Goal: Transaction & Acquisition: Purchase product/service

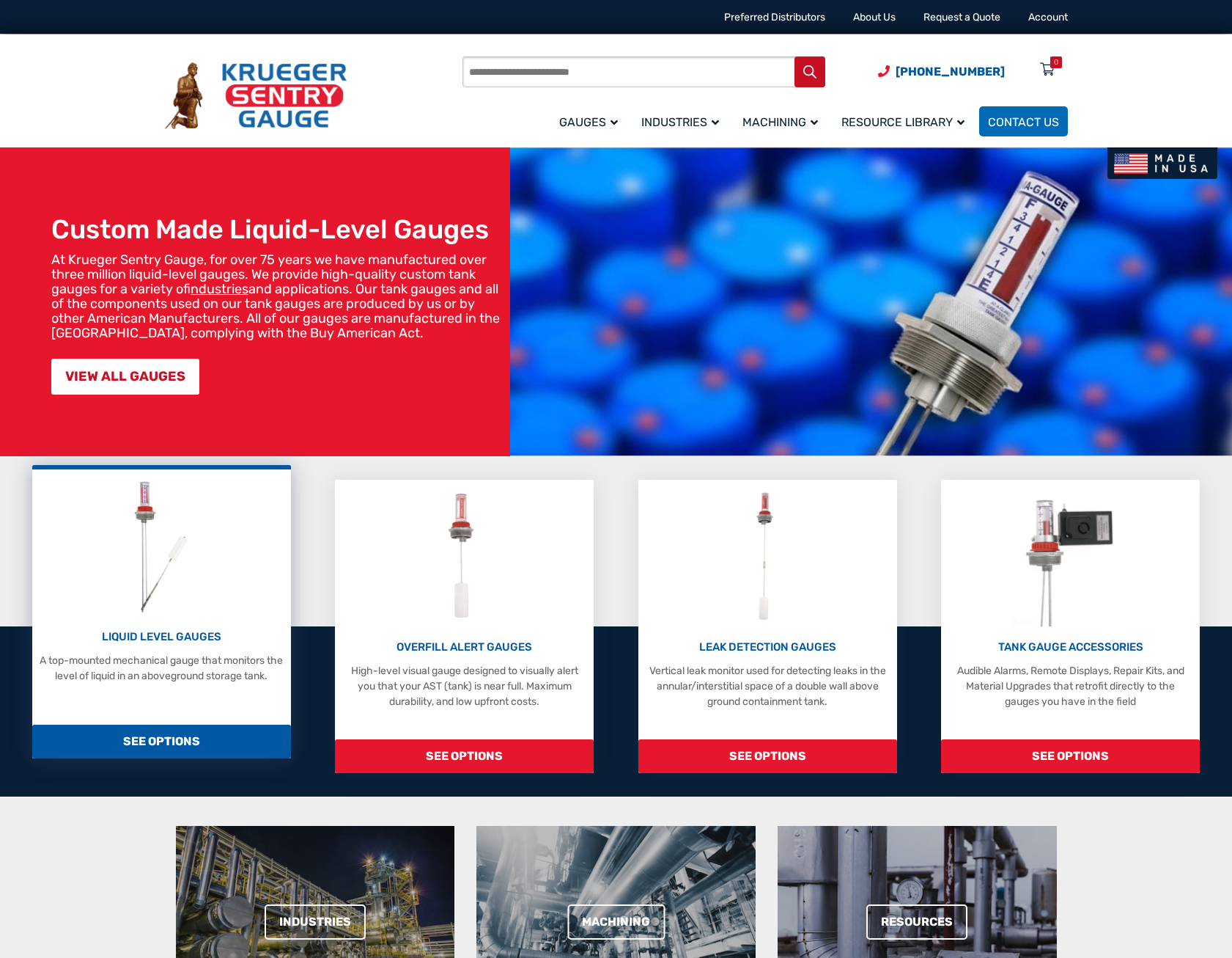
click at [184, 627] on div "LIQUID LEVEL GAUGES A top-mounted mechanical gauge that monitors the level of l…" at bounding box center [162, 580] width 244 height 207
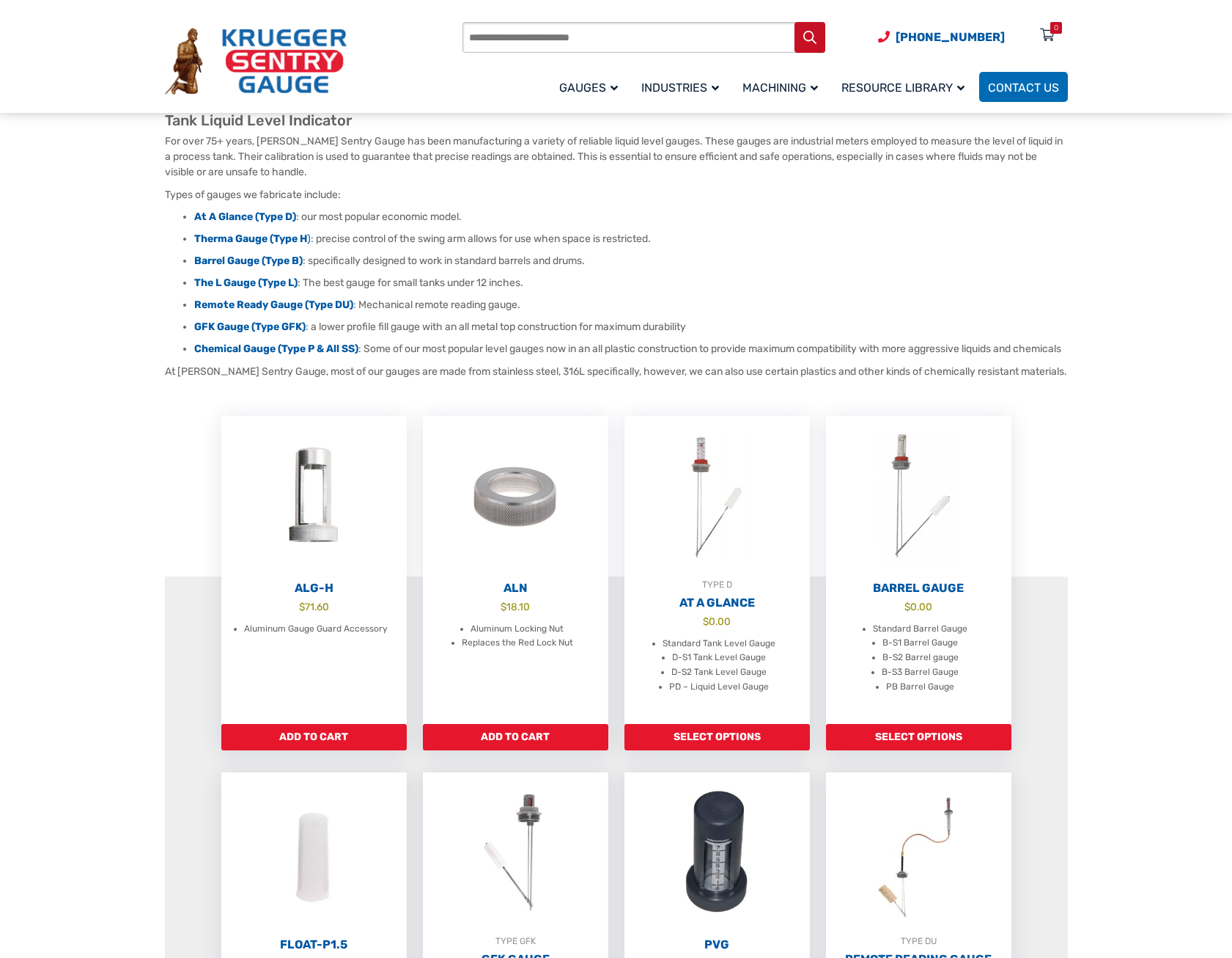
scroll to position [147, 0]
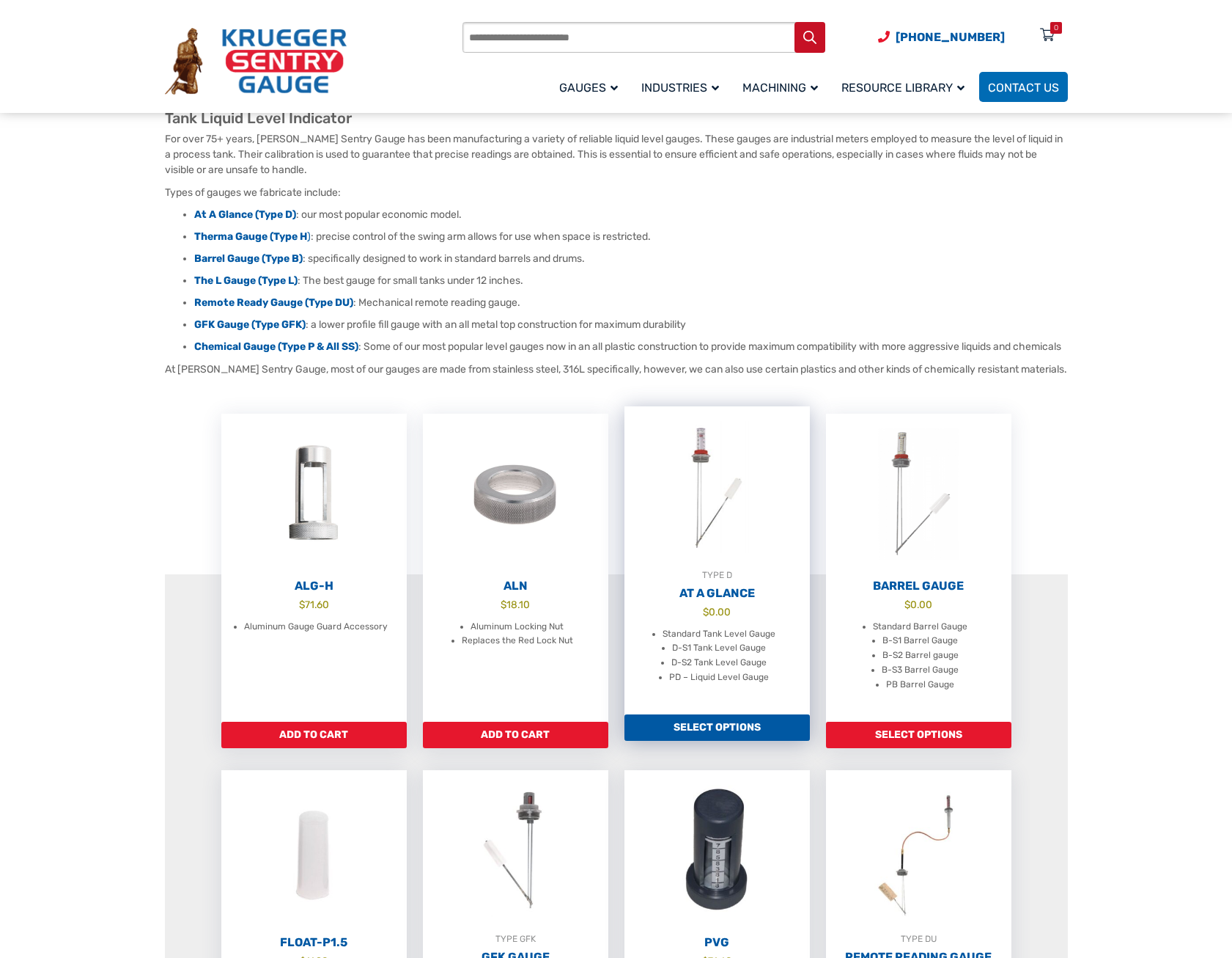
click at [701, 740] on link "Select options" at bounding box center [716, 727] width 185 height 26
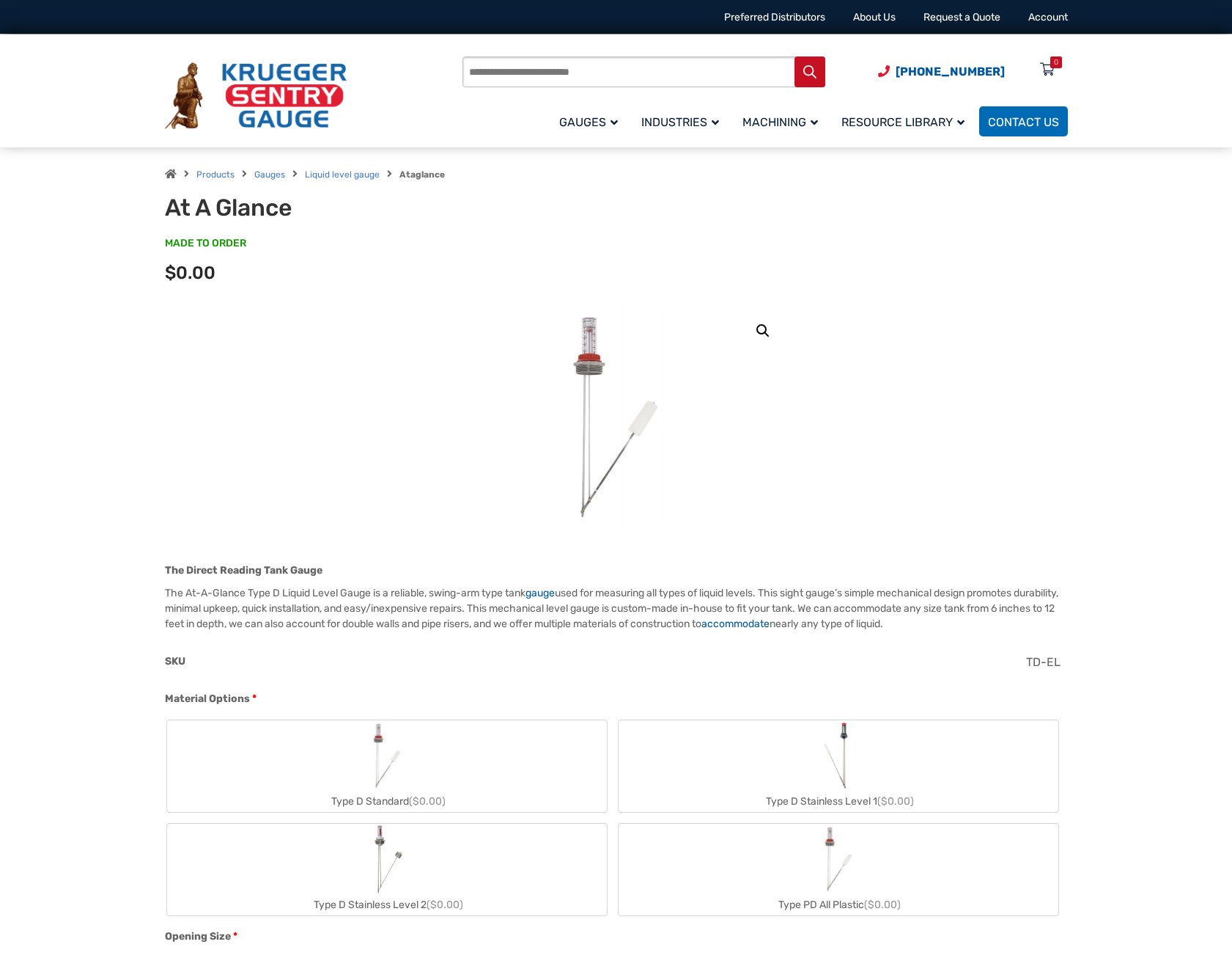
click at [590, 330] on img at bounding box center [616, 416] width 176 height 220
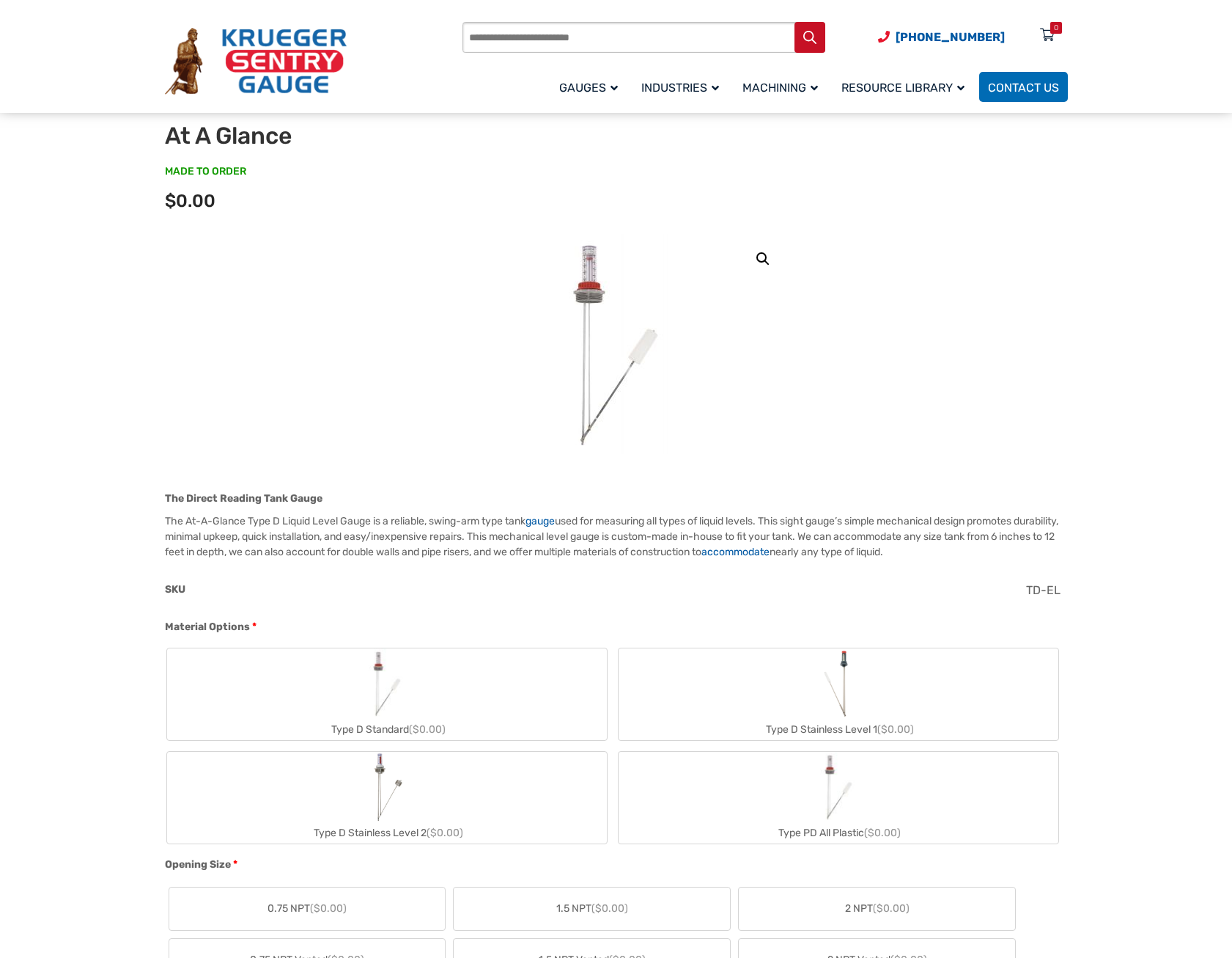
scroll to position [73, 0]
click at [886, 674] on label "Type D Stainless Level 1 ($0.00)" at bounding box center [839, 692] width 440 height 91
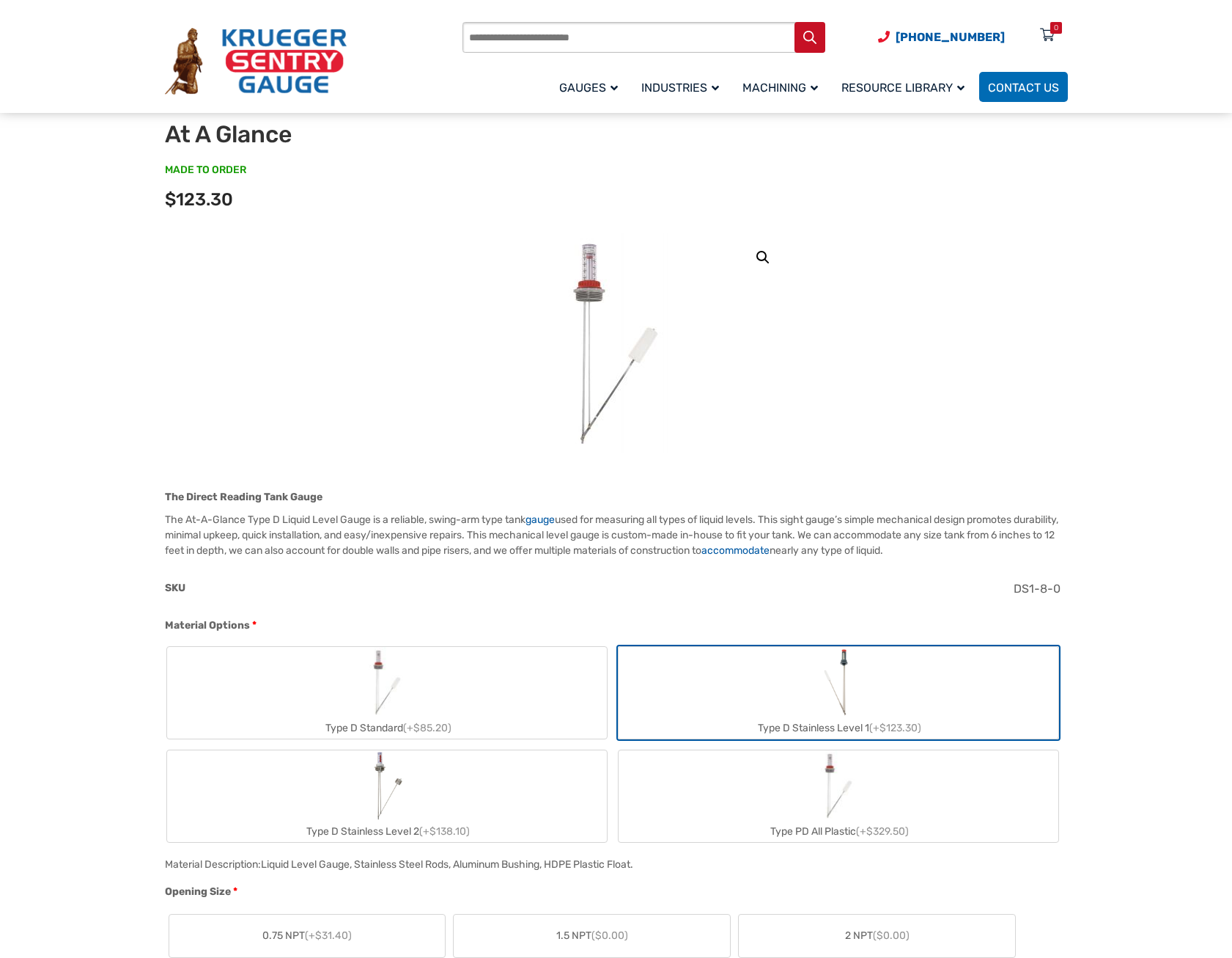
click at [396, 815] on img "Type D Stainless Level 2" at bounding box center [386, 785] width 34 height 70
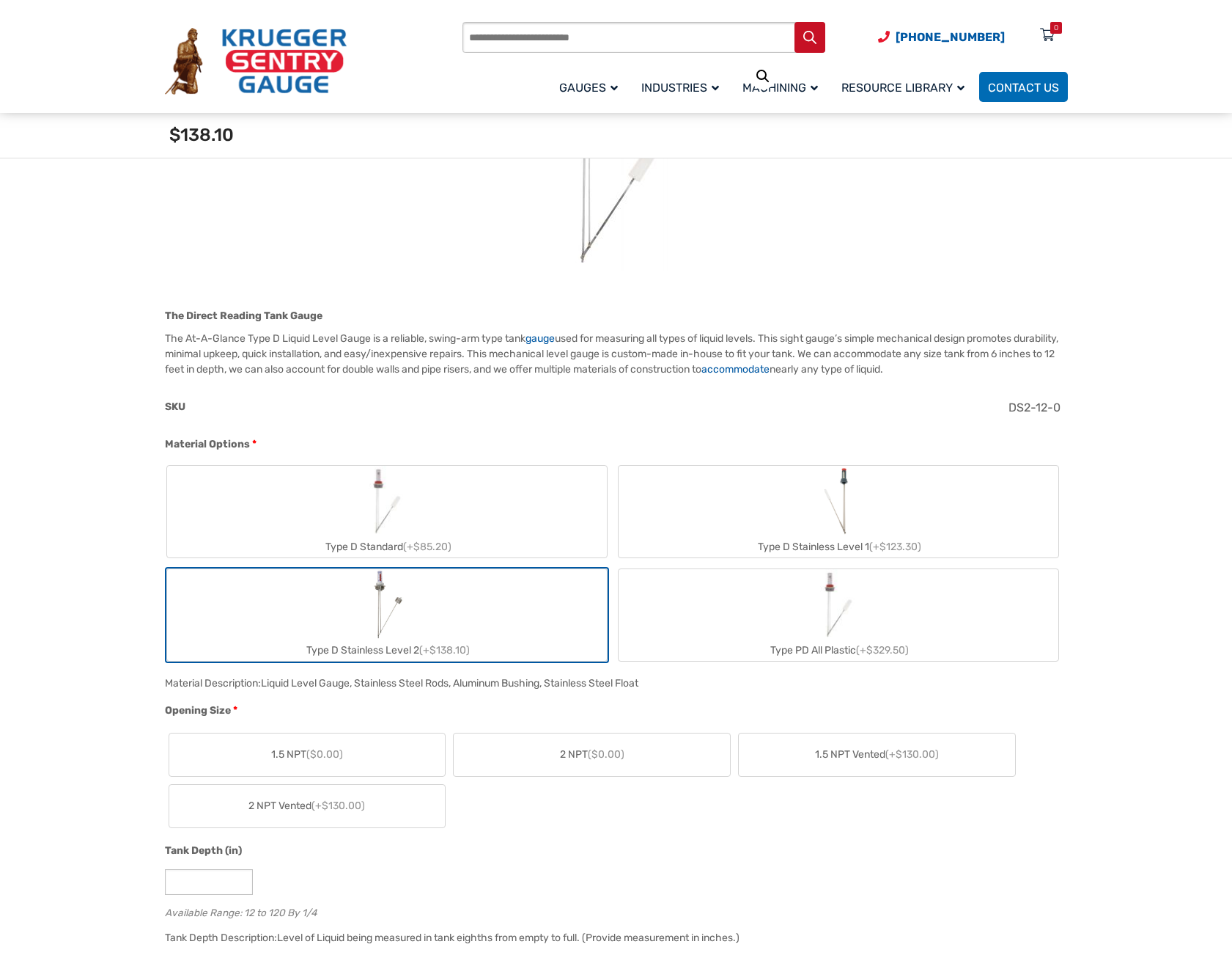
scroll to position [293, 0]
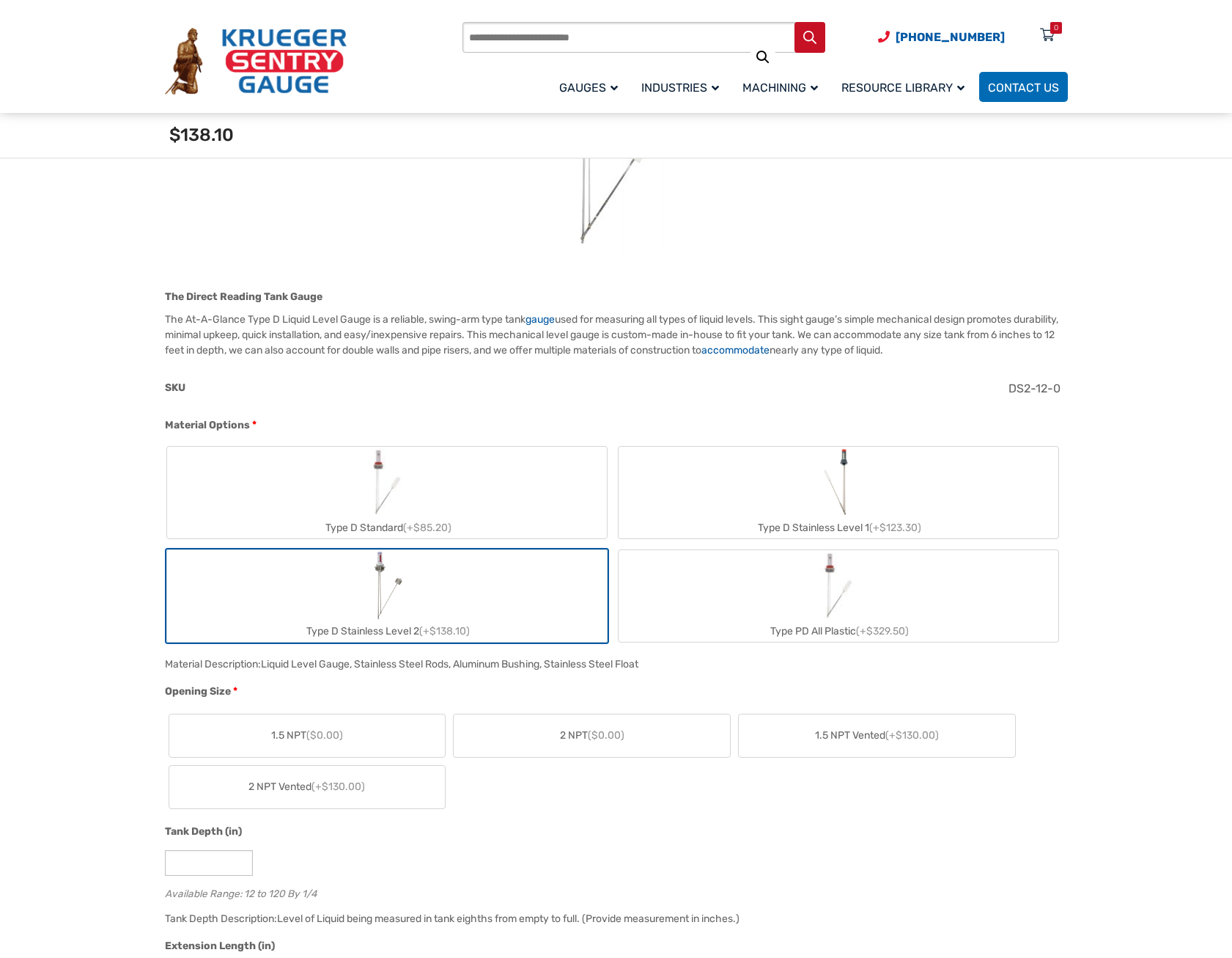
click at [579, 732] on span "2 NPT ($0.00)" at bounding box center [593, 736] width 65 height 16
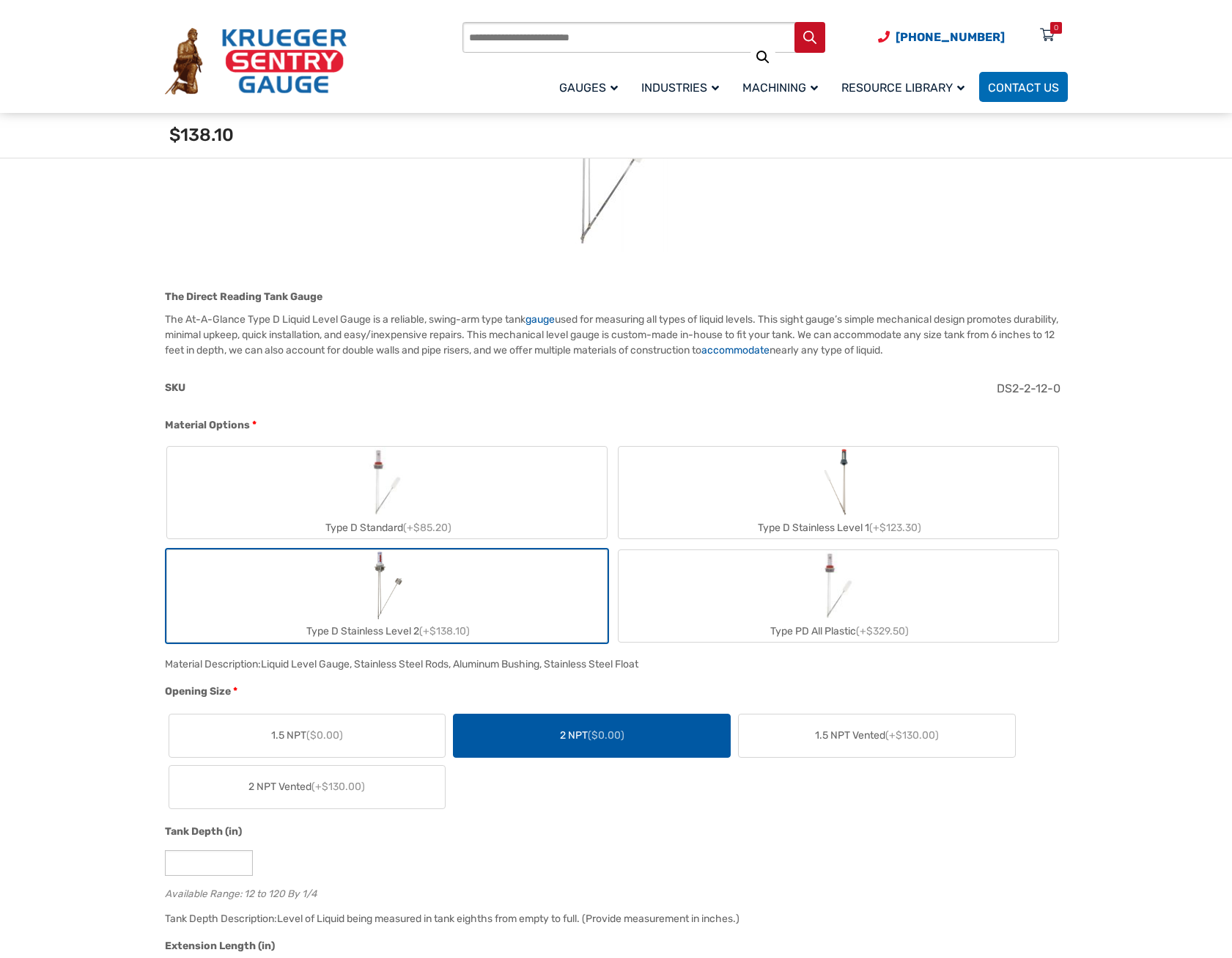
click at [884, 715] on label "1.5 NPT Vented (+$130.00)" at bounding box center [877, 736] width 277 height 43
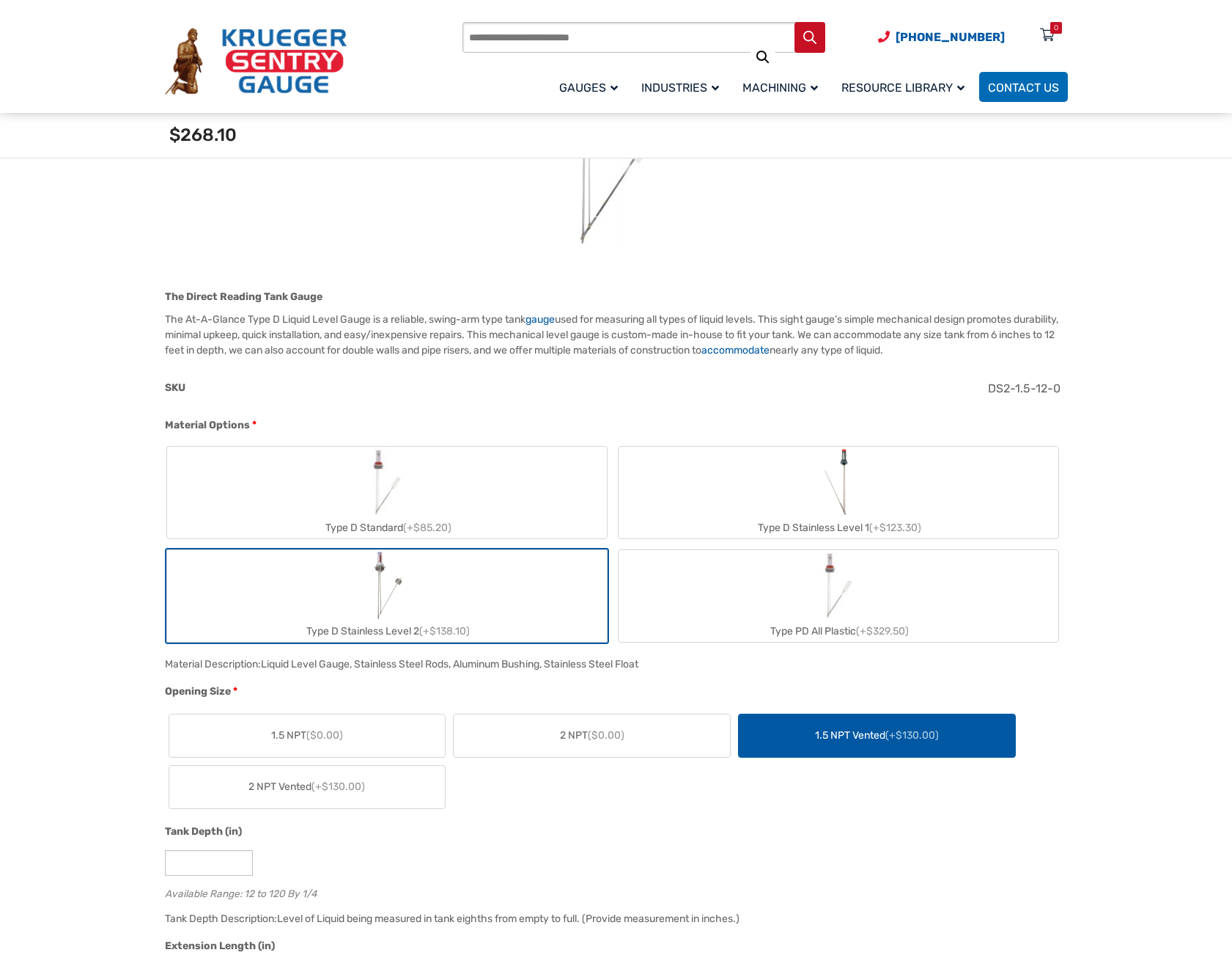
click at [276, 792] on span "2 NPT Vented (+$130.00)" at bounding box center [307, 787] width 117 height 16
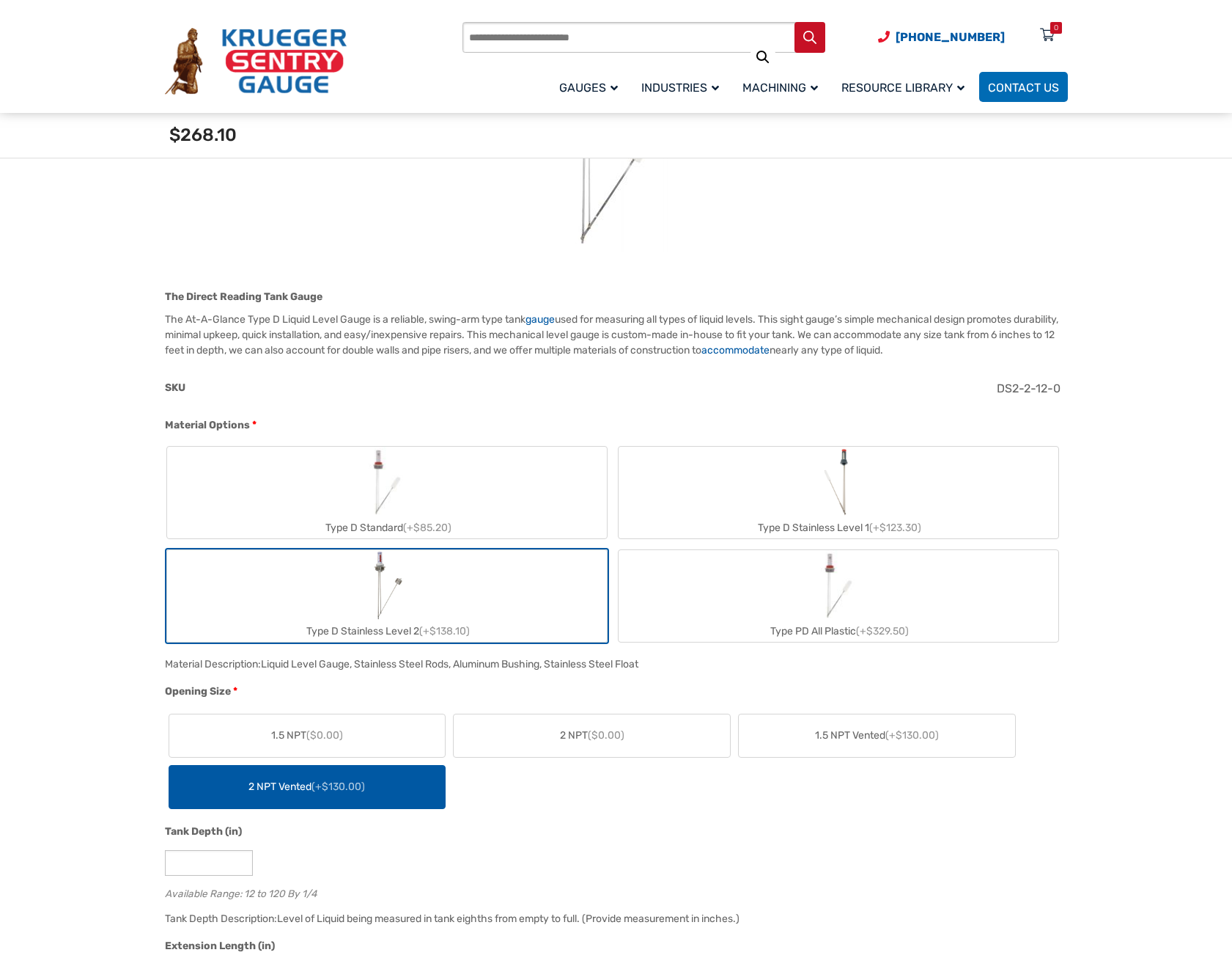
click at [712, 725] on label "2 NPT ($0.00)" at bounding box center [592, 736] width 277 height 43
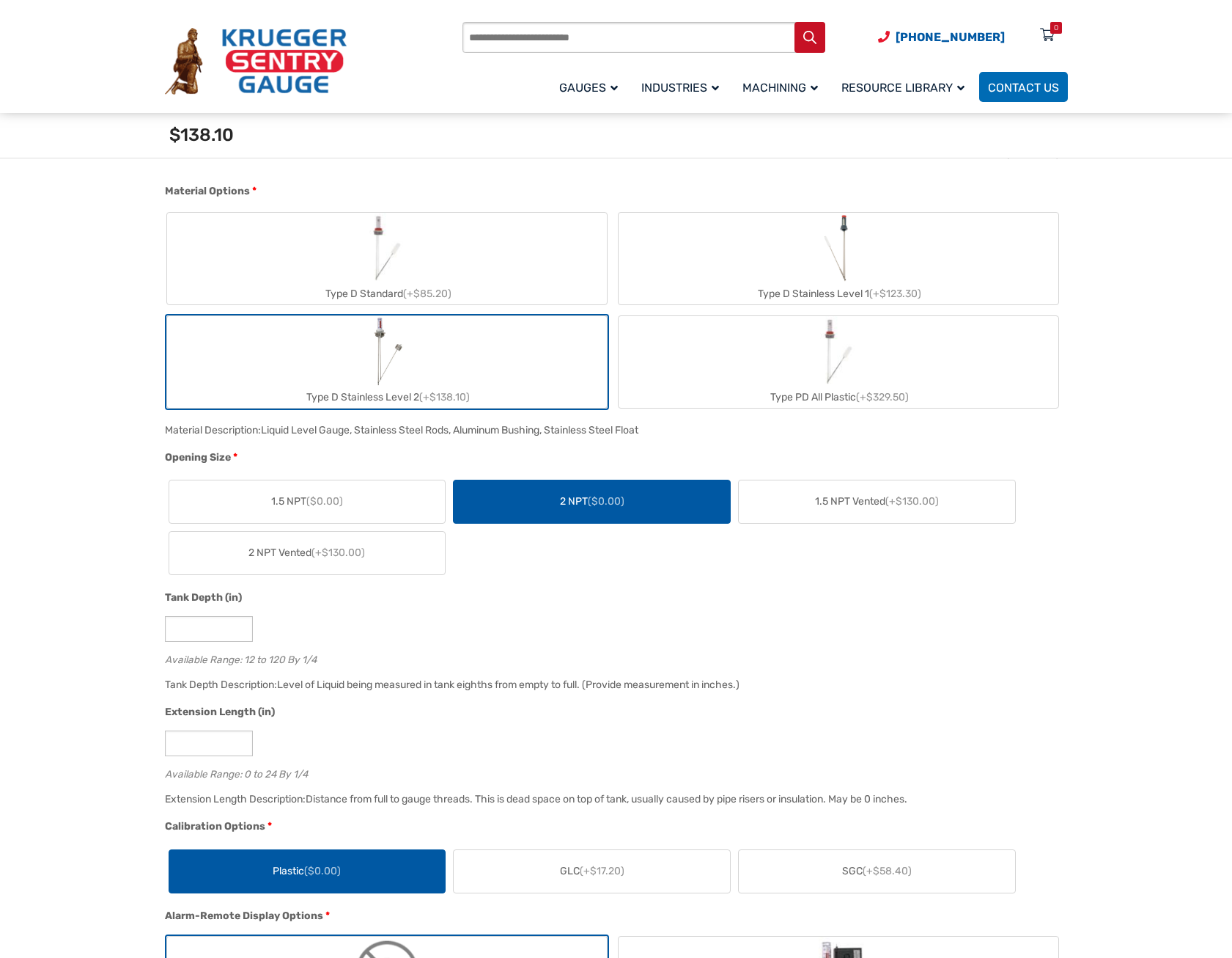
scroll to position [587, 0]
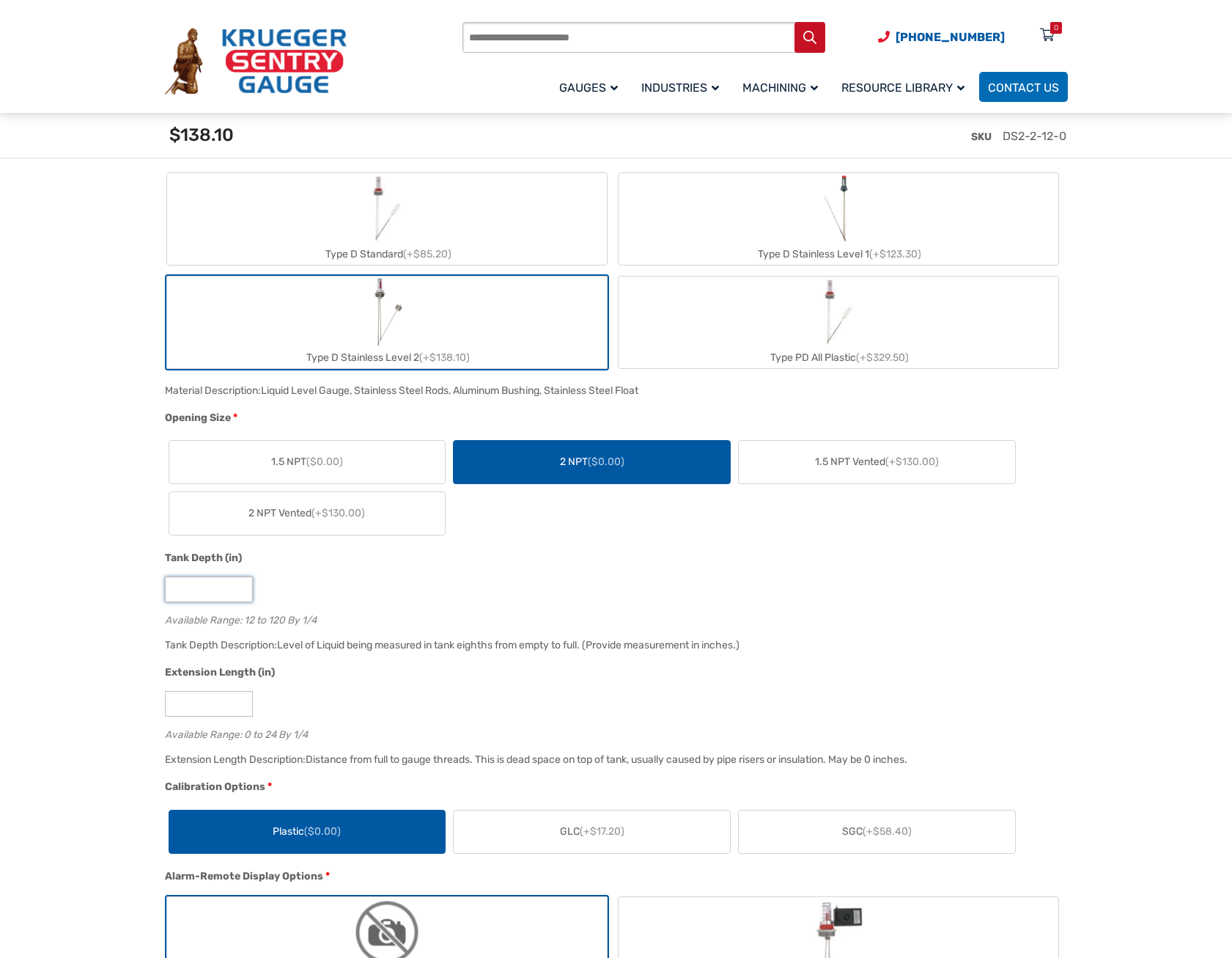
drag, startPoint x: 184, startPoint y: 591, endPoint x: 136, endPoint y: 590, distance: 48.0
type input "**"
click at [480, 641] on div "Level of Liquid being measured in tank eighths from empty to full. (Provide mea…" at bounding box center [508, 645] width 463 height 13
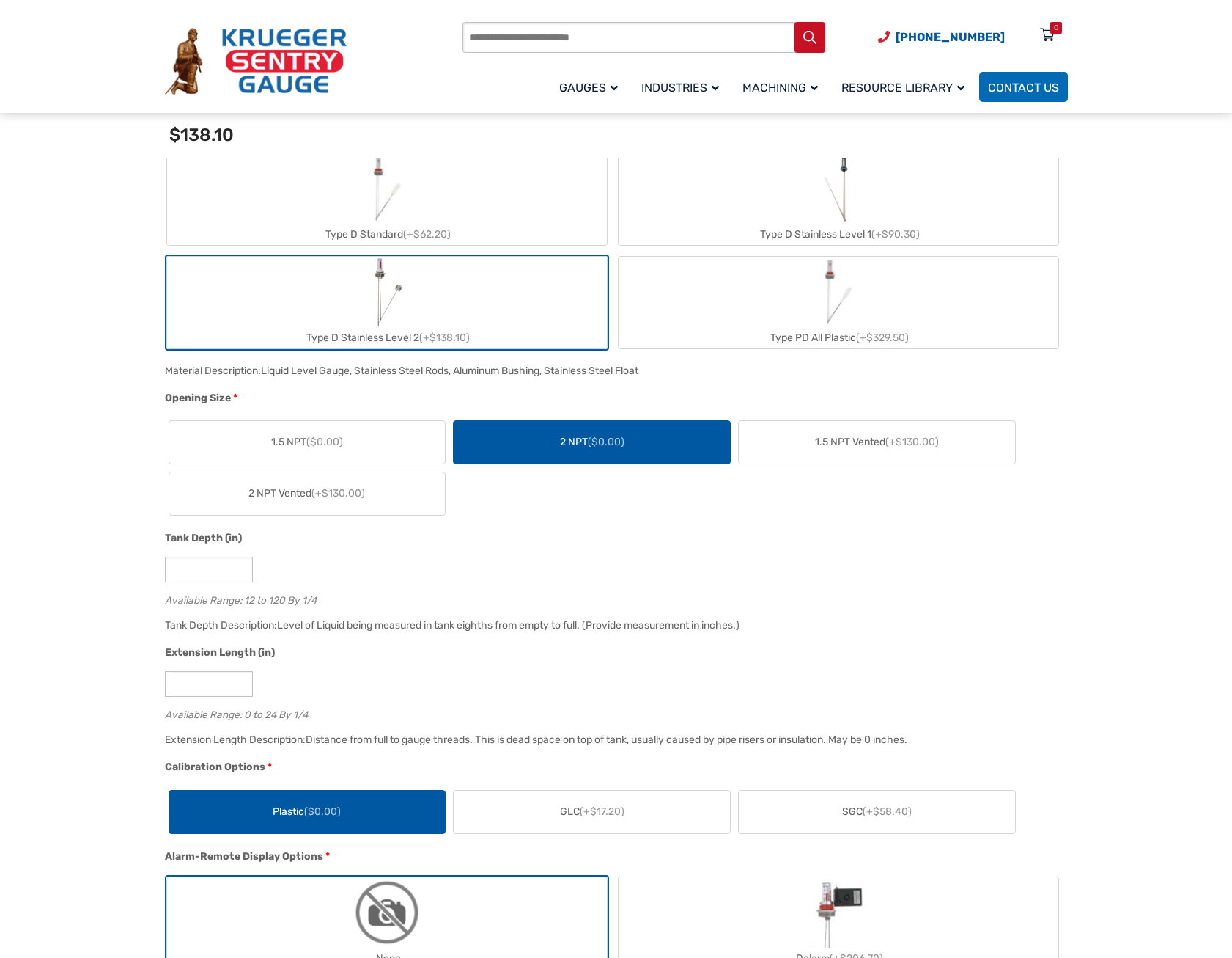
scroll to position [0, 0]
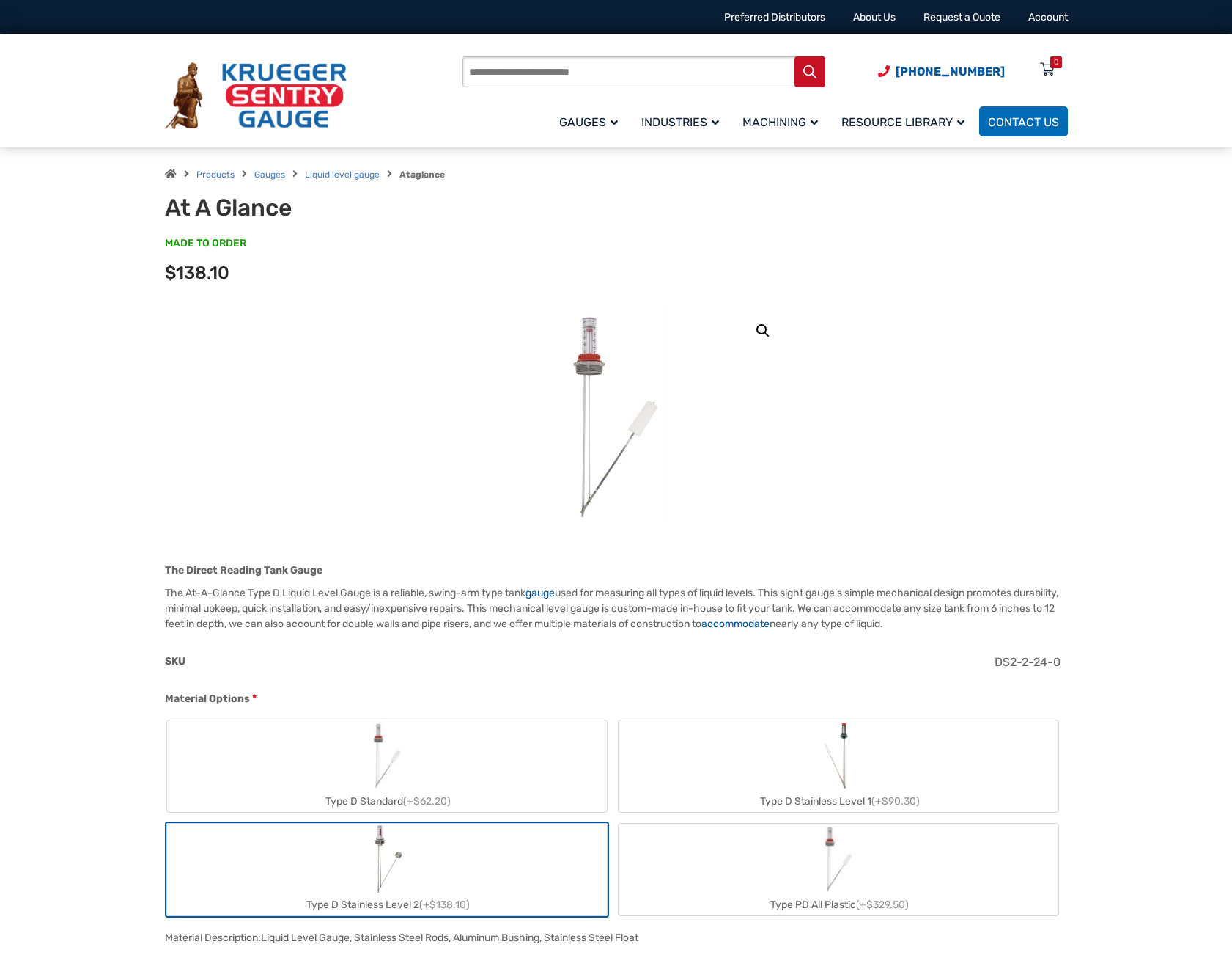
click at [591, 357] on img at bounding box center [616, 416] width 176 height 220
click at [592, 356] on img at bounding box center [616, 416] width 176 height 220
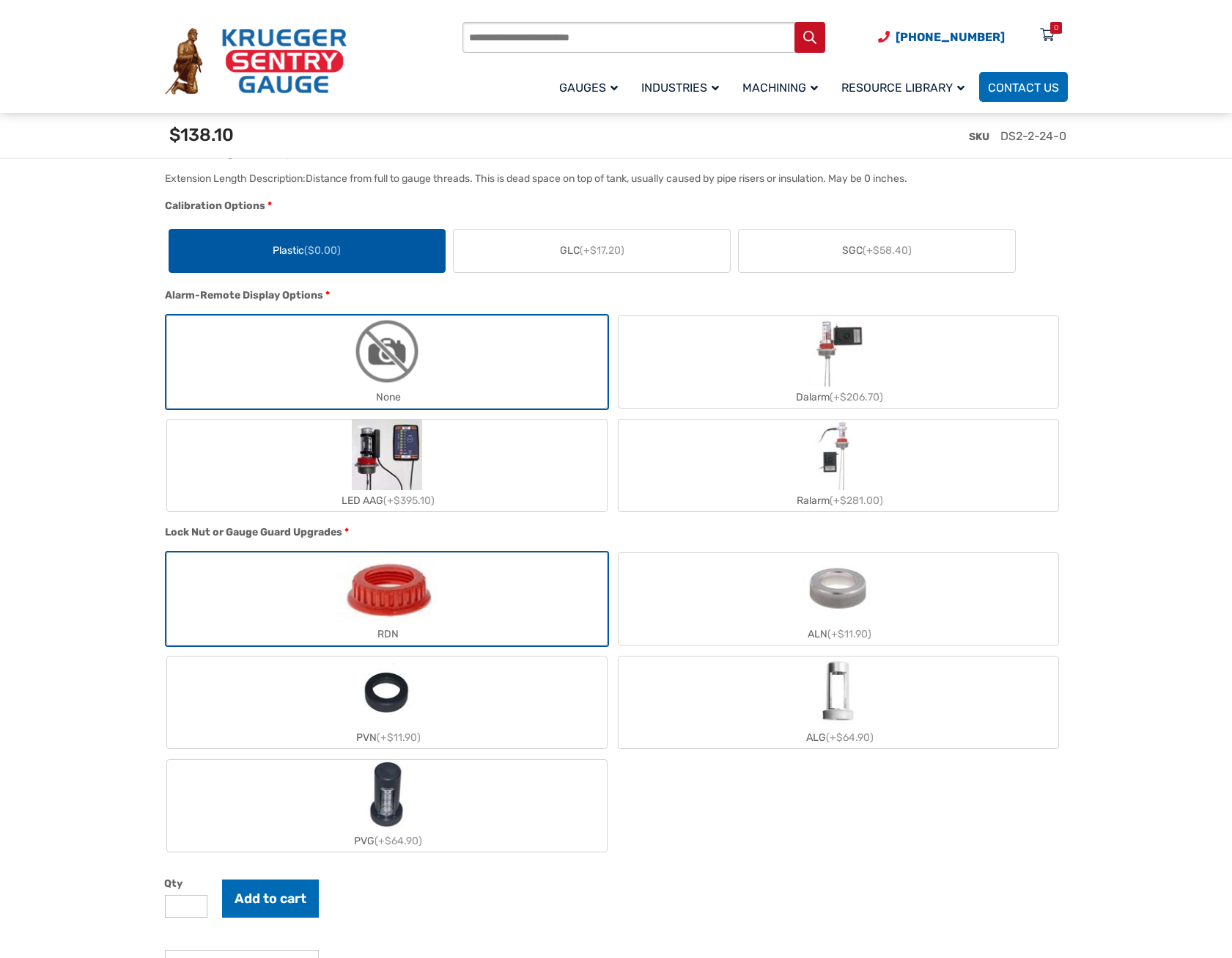
scroll to position [1173, 0]
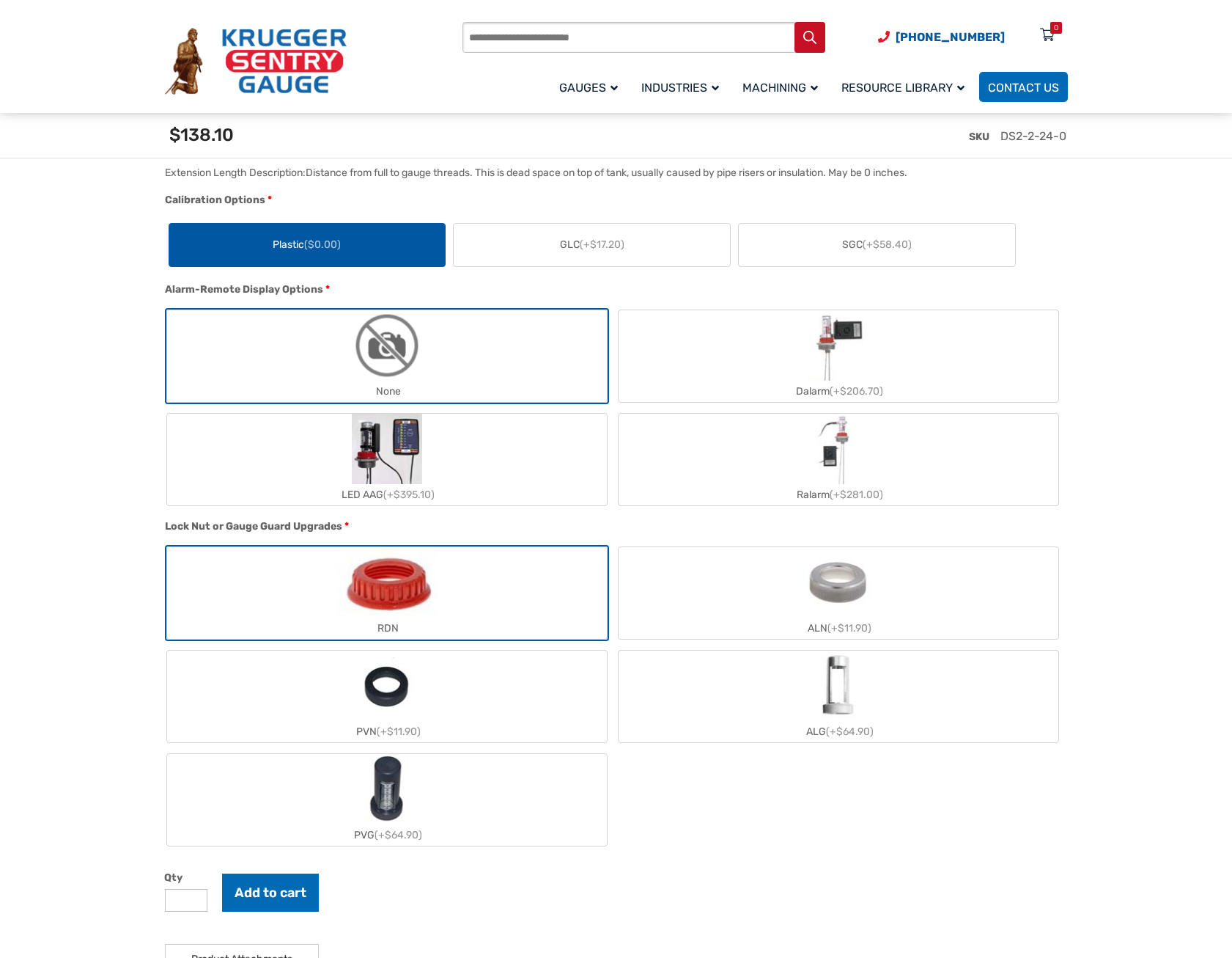
click at [896, 582] on label "ALN (+$11.90)" at bounding box center [839, 593] width 440 height 91
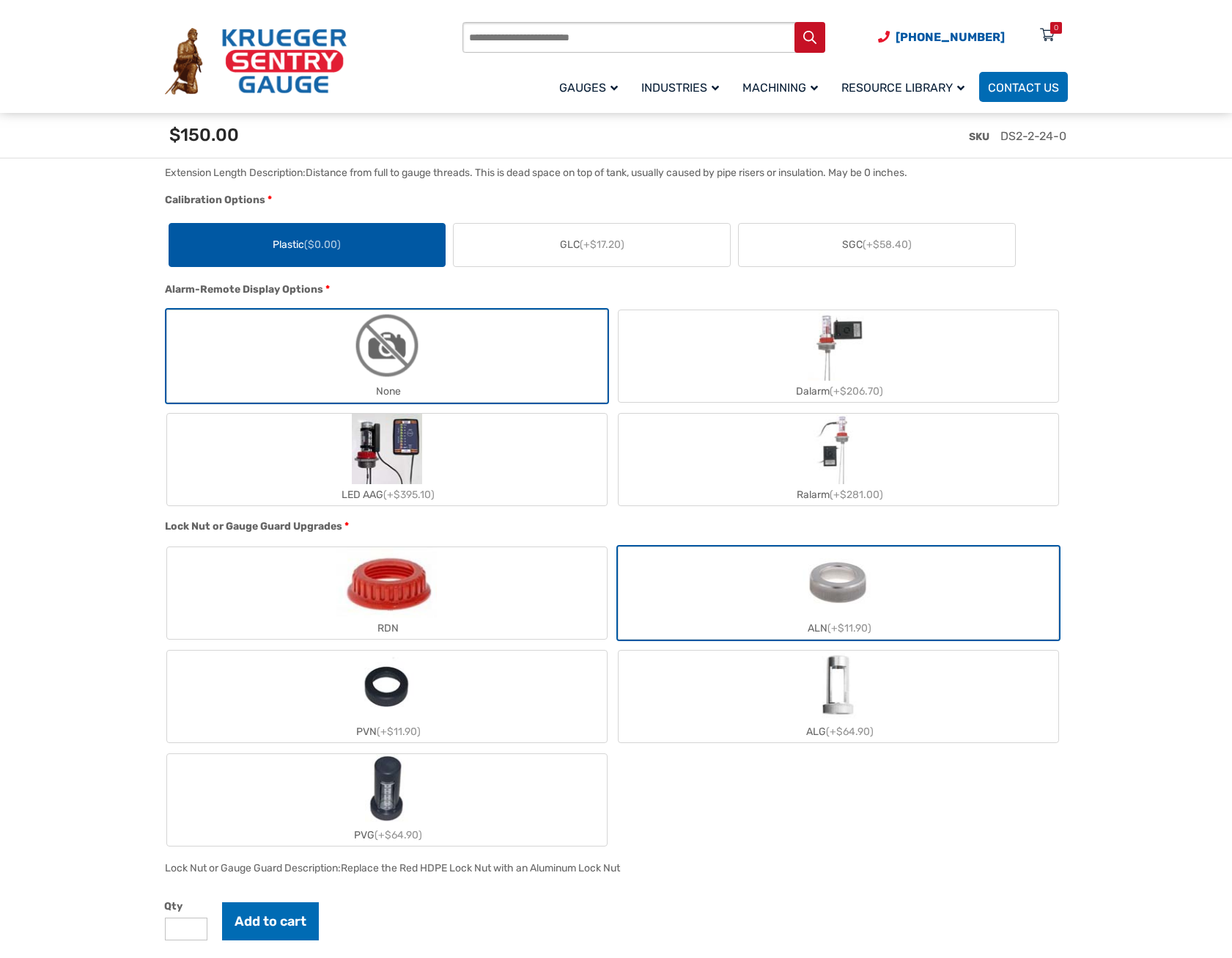
click at [906, 711] on label "ALG (+$64.90)" at bounding box center [839, 696] width 440 height 91
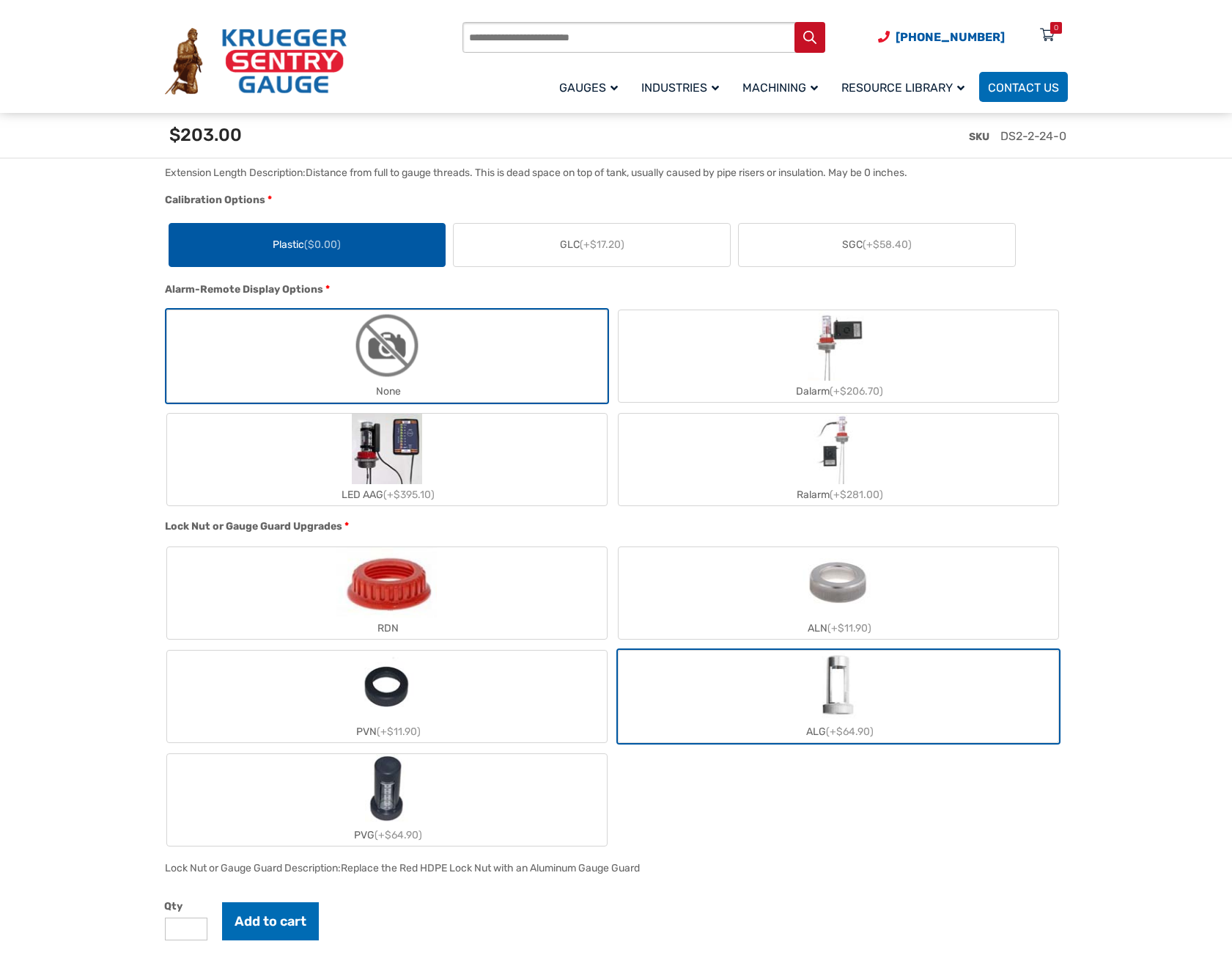
click at [906, 609] on label "ALN (+$11.90)" at bounding box center [839, 593] width 440 height 91
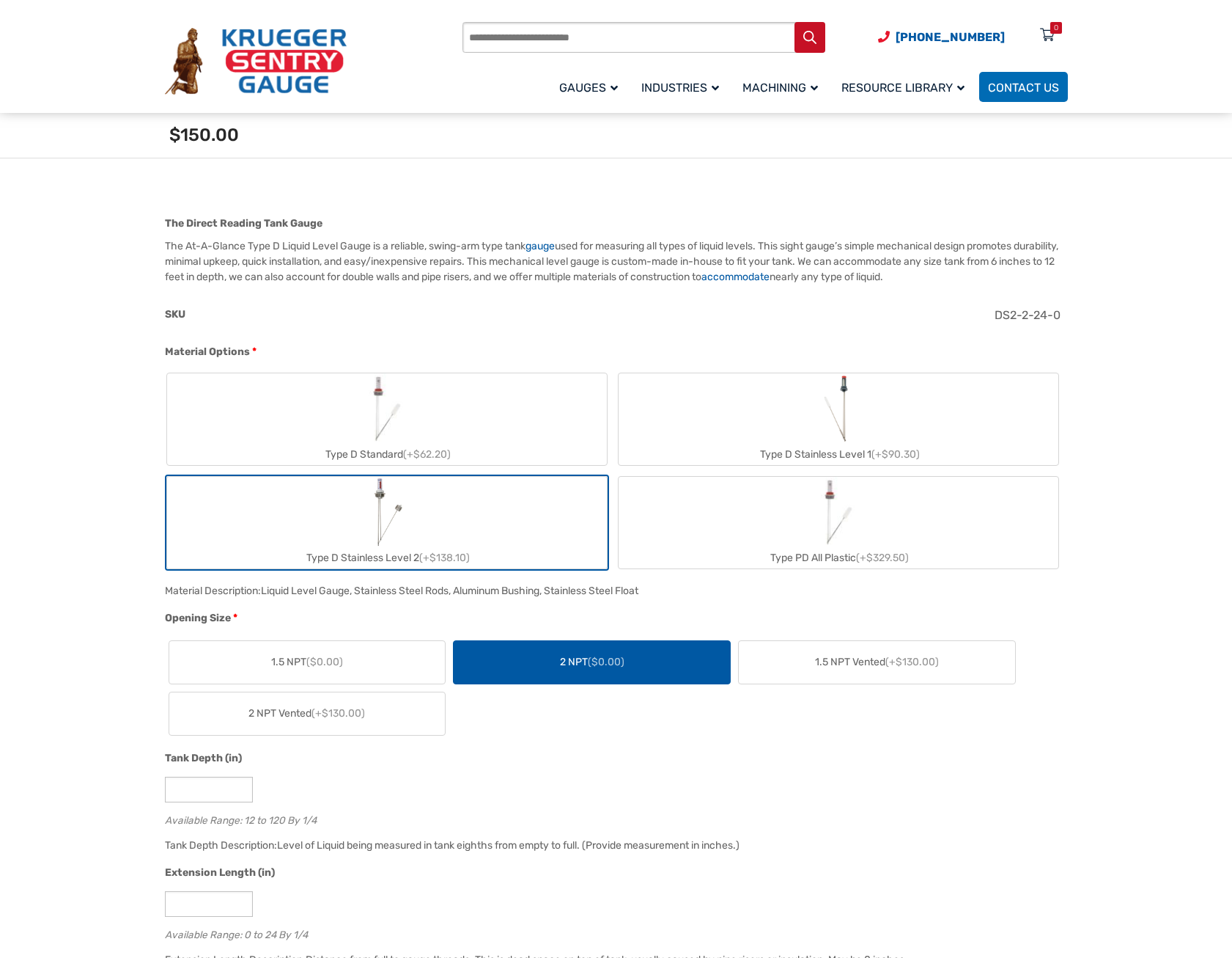
scroll to position [0, 0]
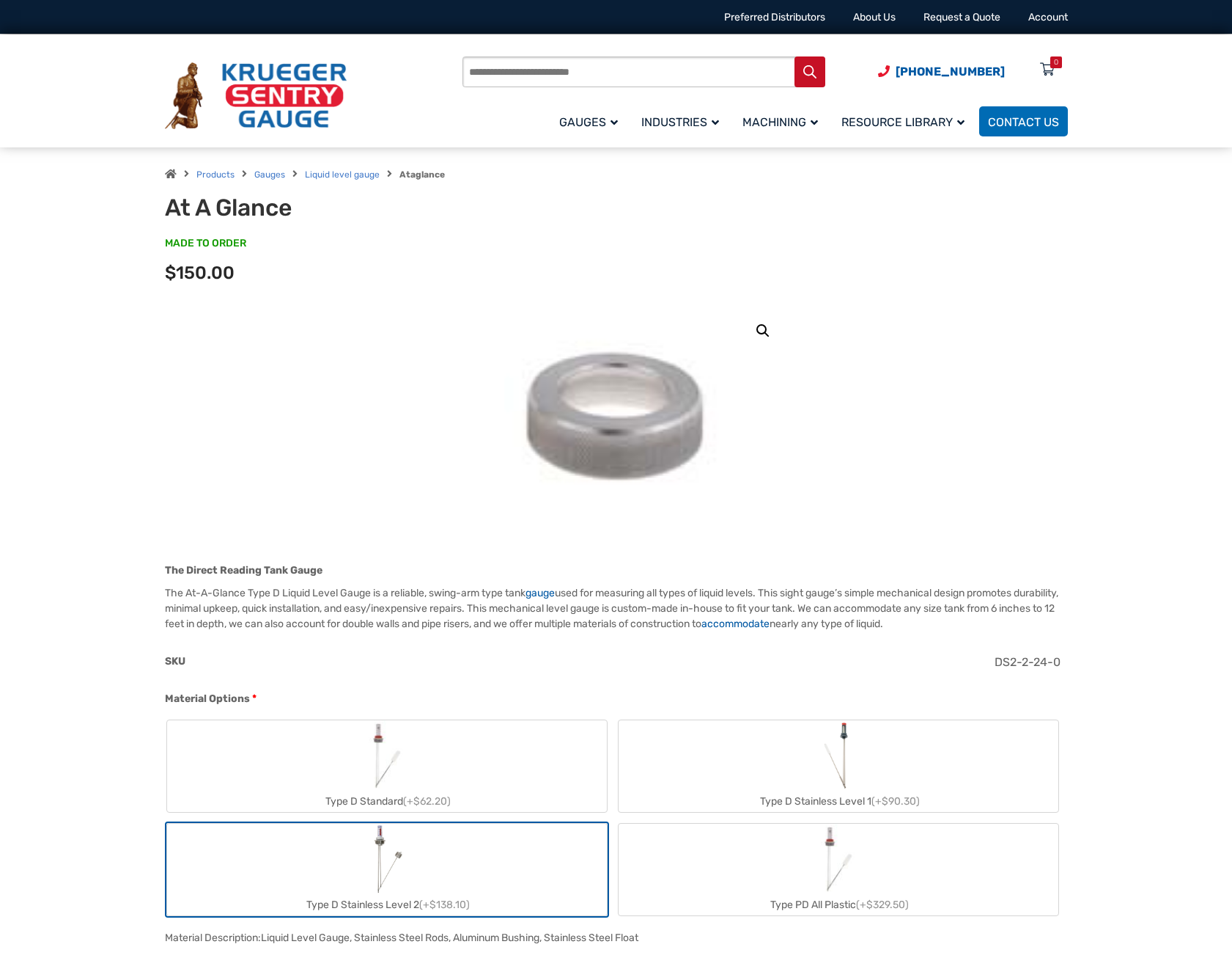
click at [600, 455] on img at bounding box center [616, 416] width 222 height 220
click at [652, 303] on div "Products Gauges Liquid level gauge Ataglance At A Glance MADE TO ORDER SKU#: TD…" at bounding box center [616, 226] width 939 height 158
click at [762, 320] on link "🔍" at bounding box center [762, 330] width 26 height 26
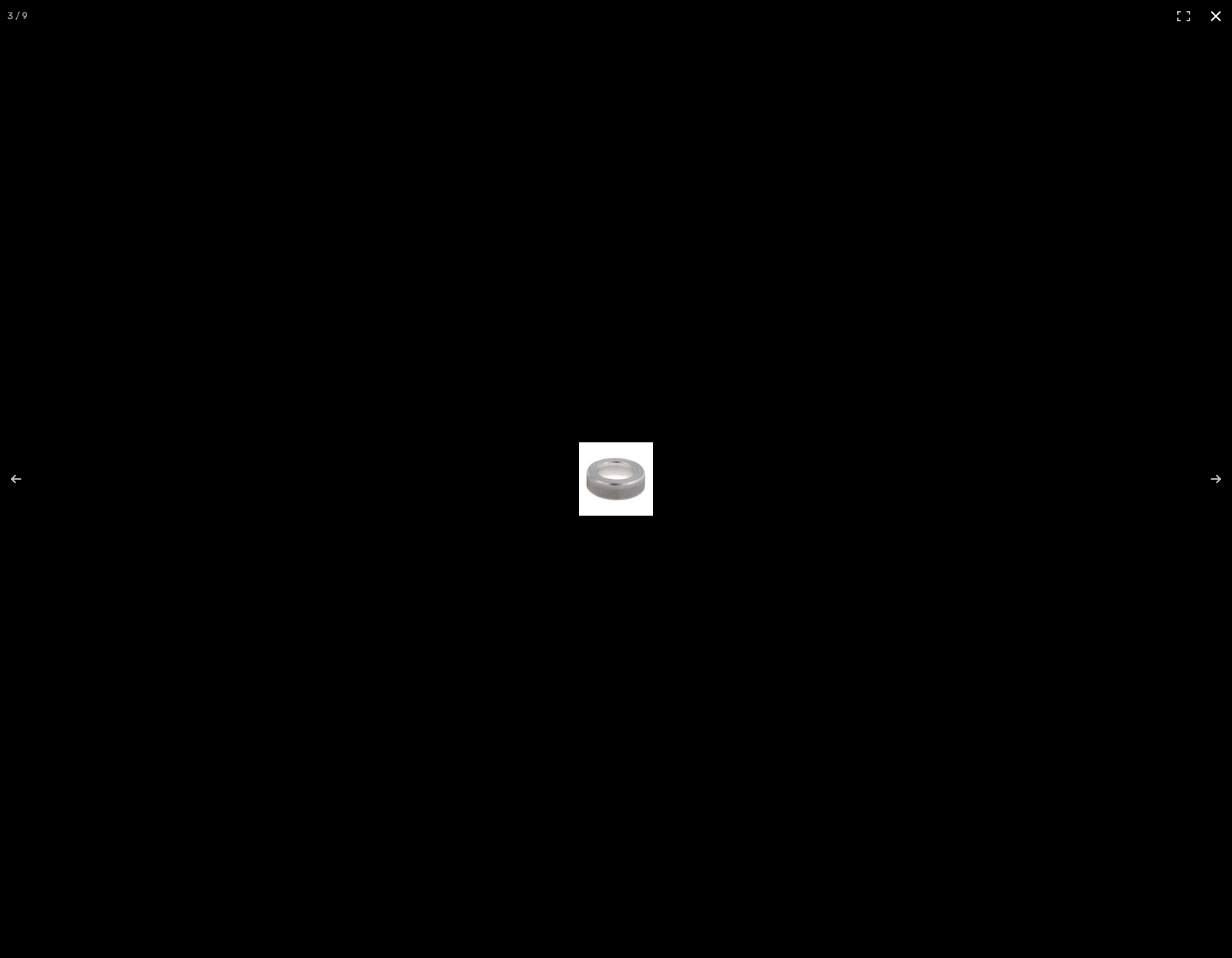
click at [1217, 11] on button "Close (Esc)" at bounding box center [1216, 16] width 32 height 32
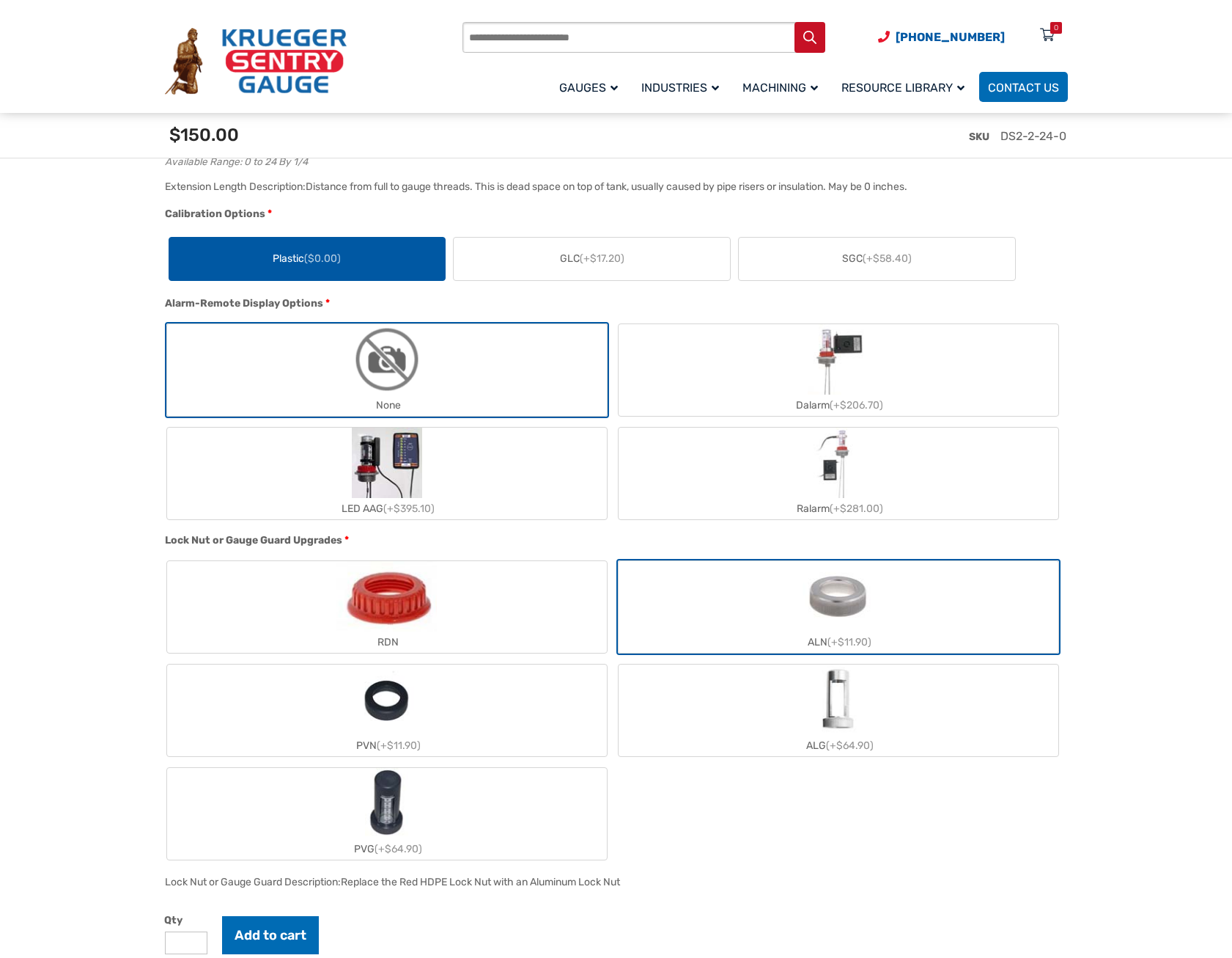
scroll to position [1173, 0]
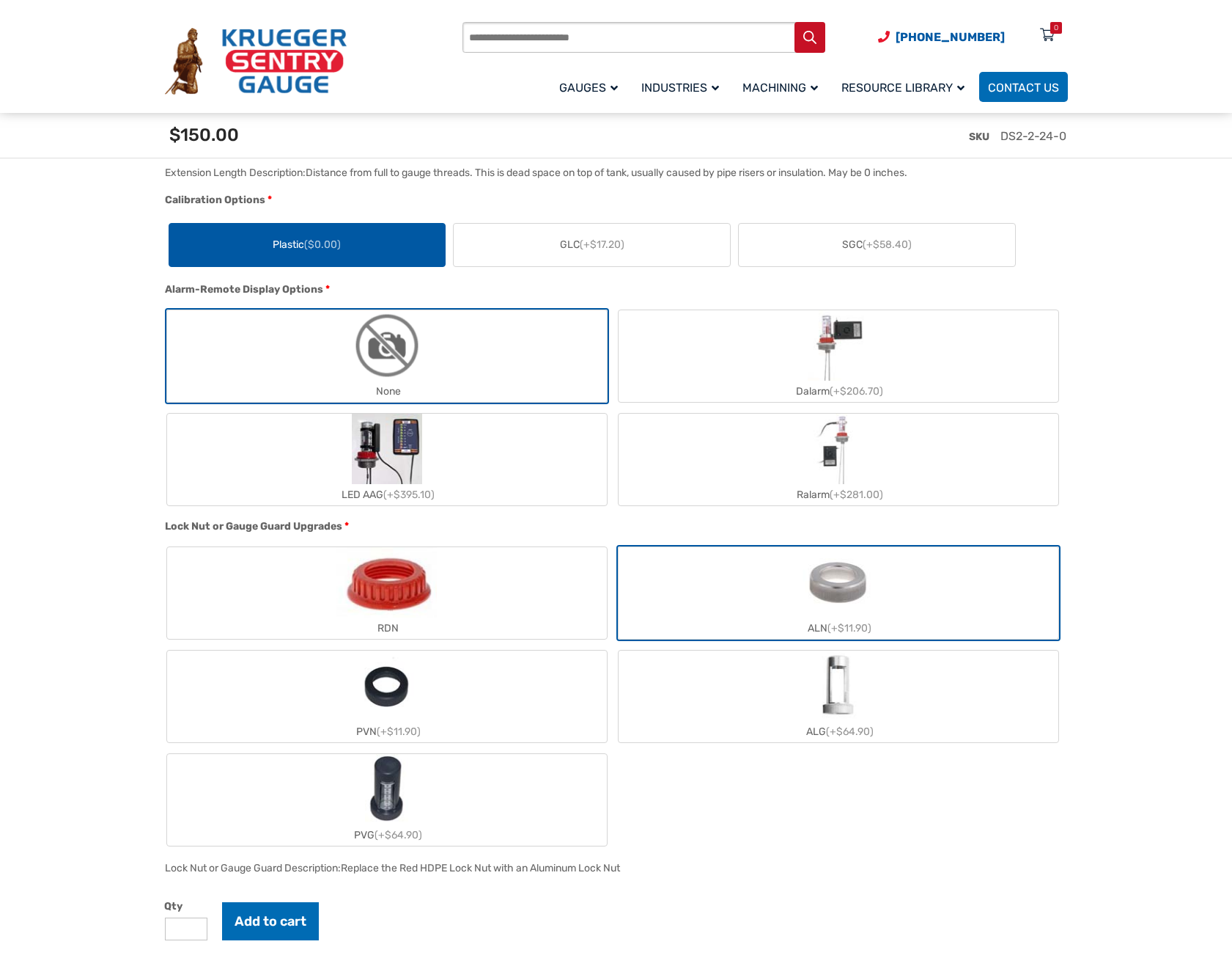
click at [415, 597] on img "RDN" at bounding box center [386, 582] width 99 height 70
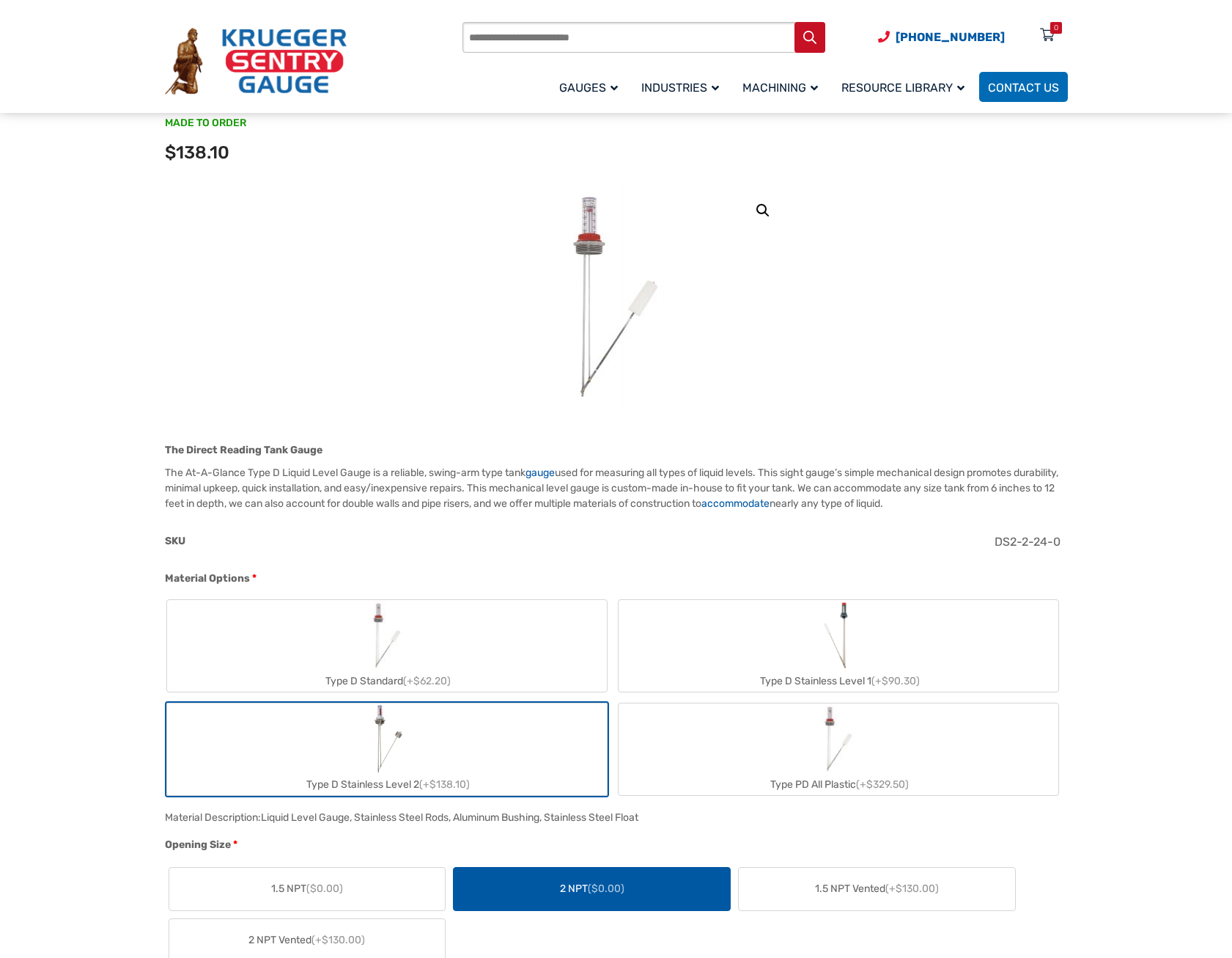
scroll to position [147, 0]
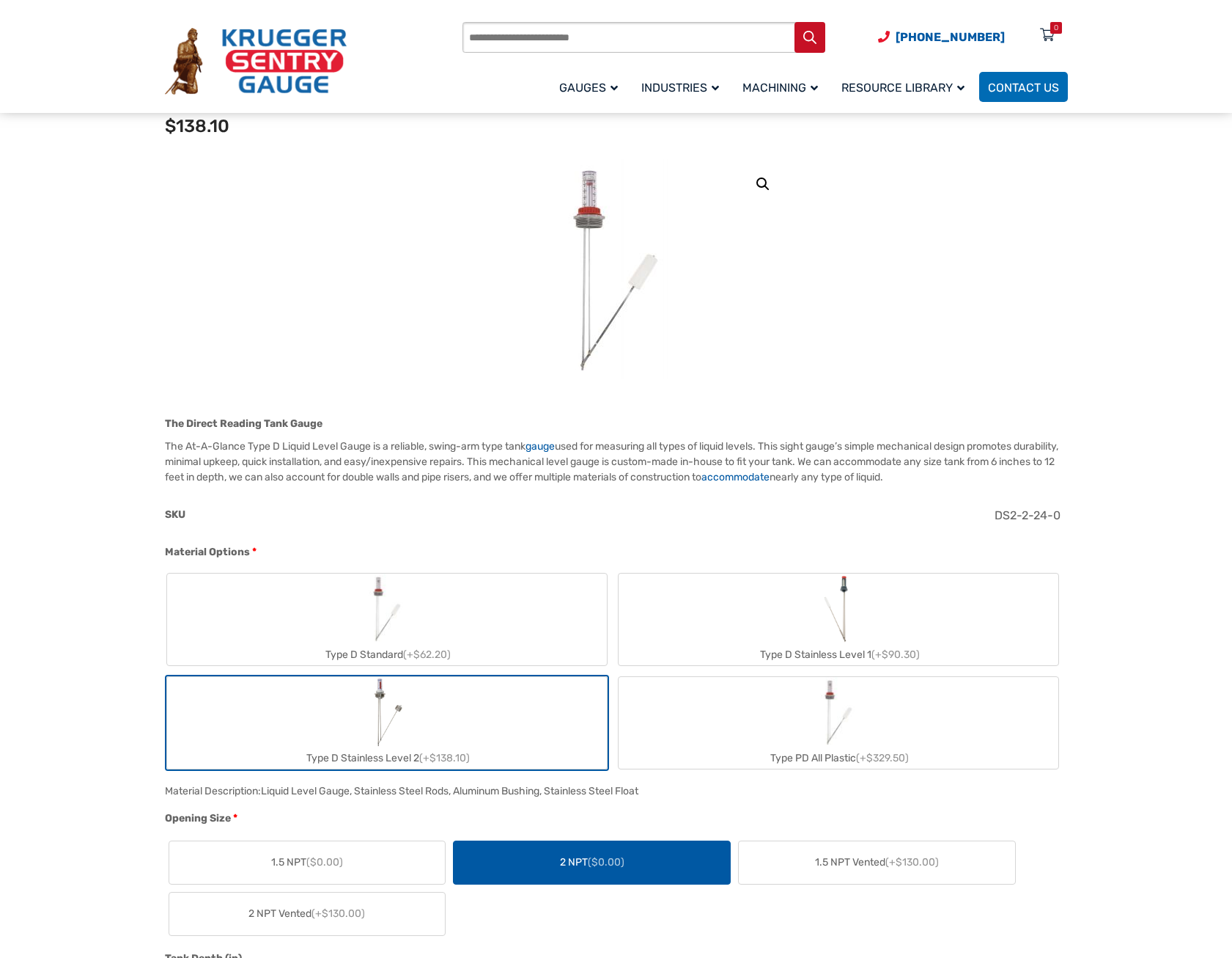
click at [434, 719] on label "Type D Stainless Level 2 (+$138.10)" at bounding box center [387, 722] width 440 height 91
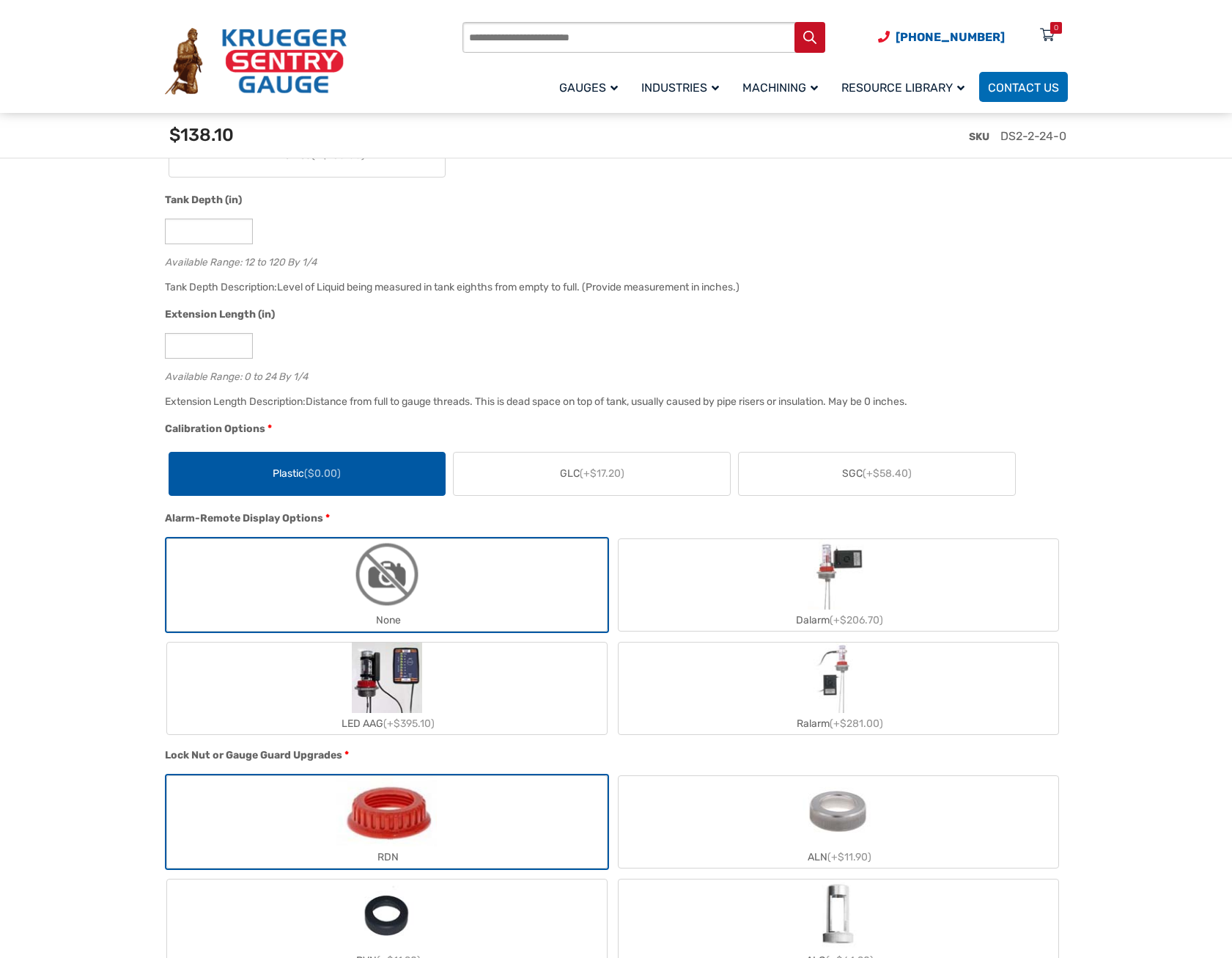
scroll to position [1100, 0]
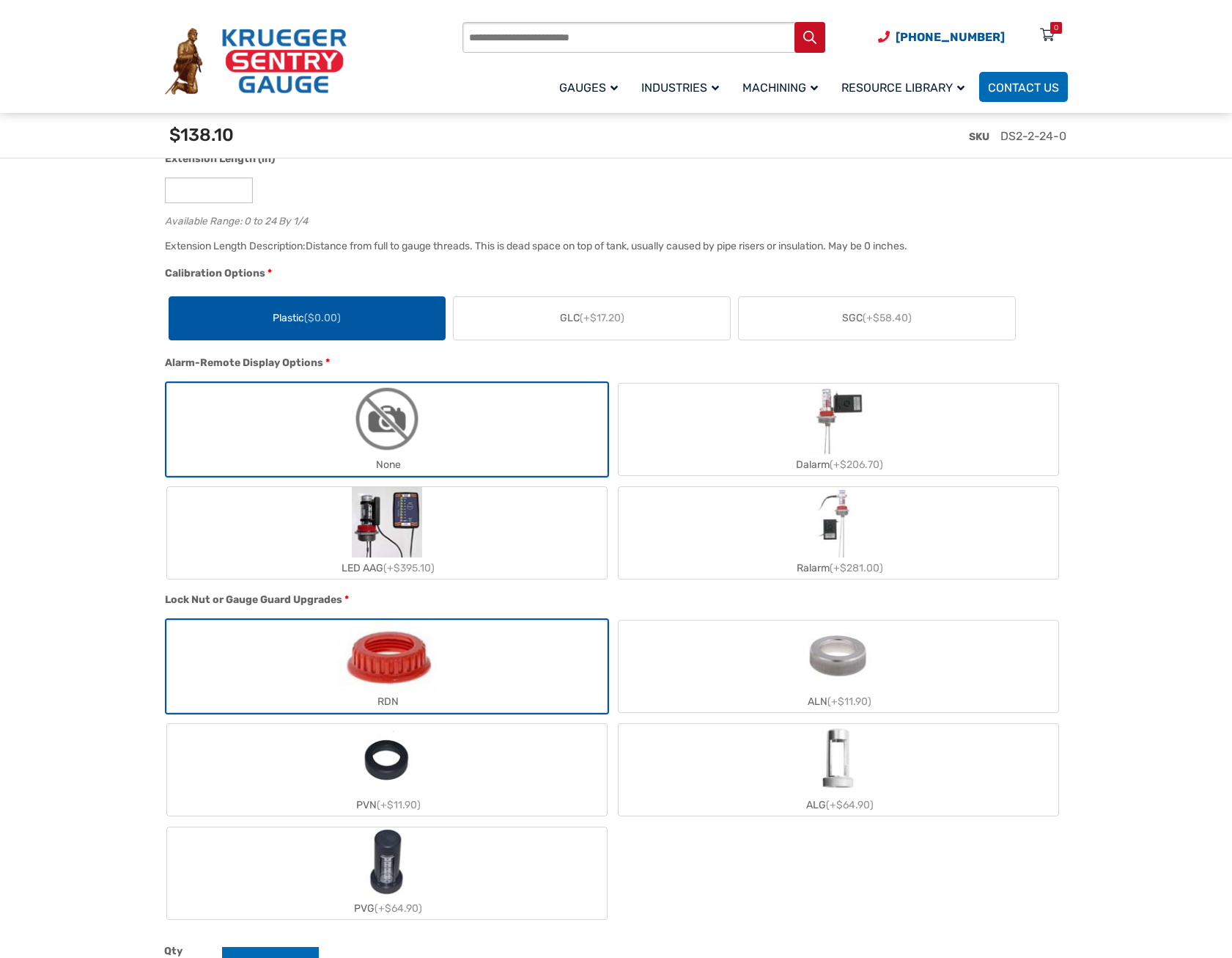
click at [1215, 542] on section "🔍 At A Glance $ 0.00 The Direct Reading Tank Gauge The At-A-Glance Type D Liqui…" at bounding box center [616, 659] width 1232 height 2868
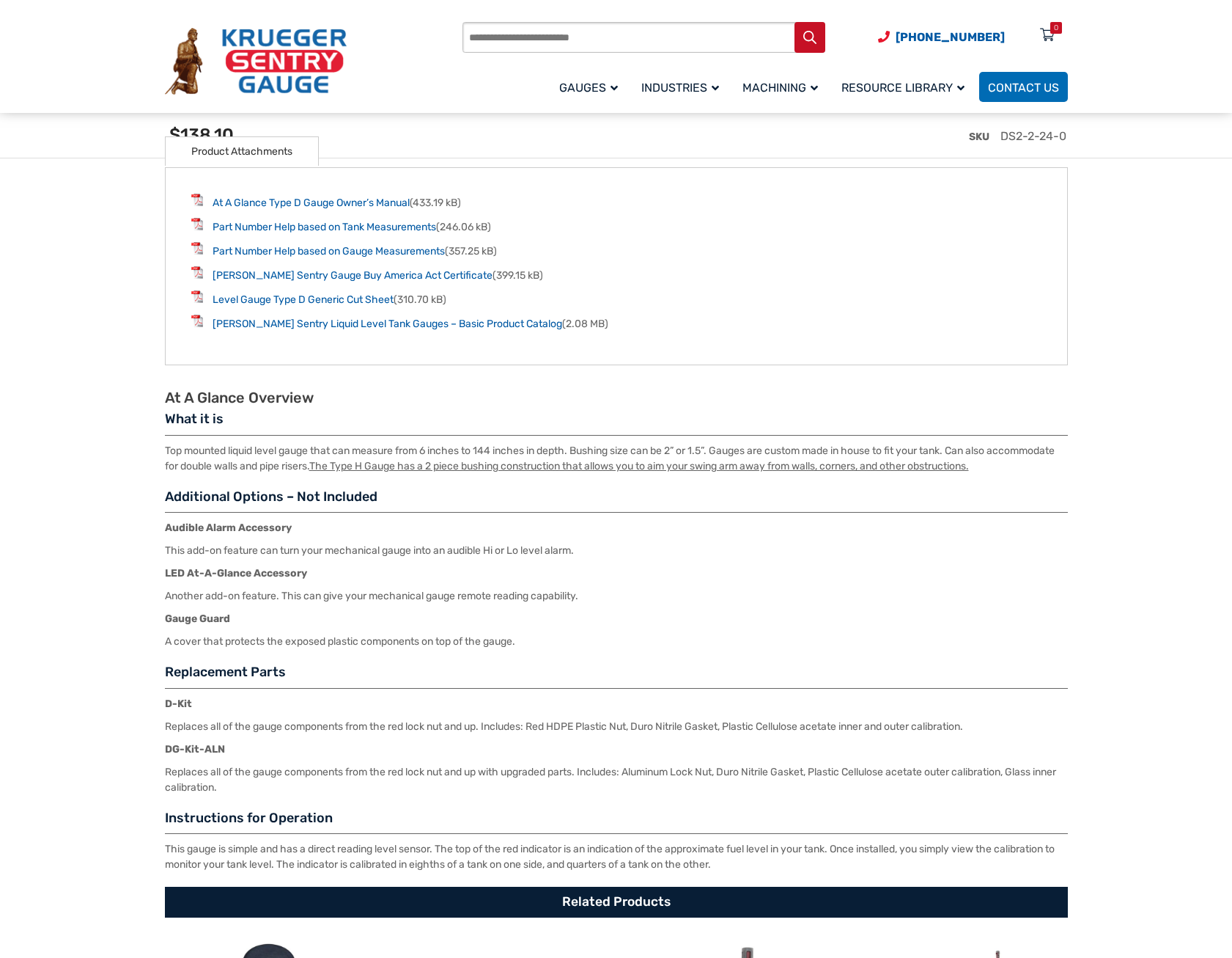
scroll to position [1664, 0]
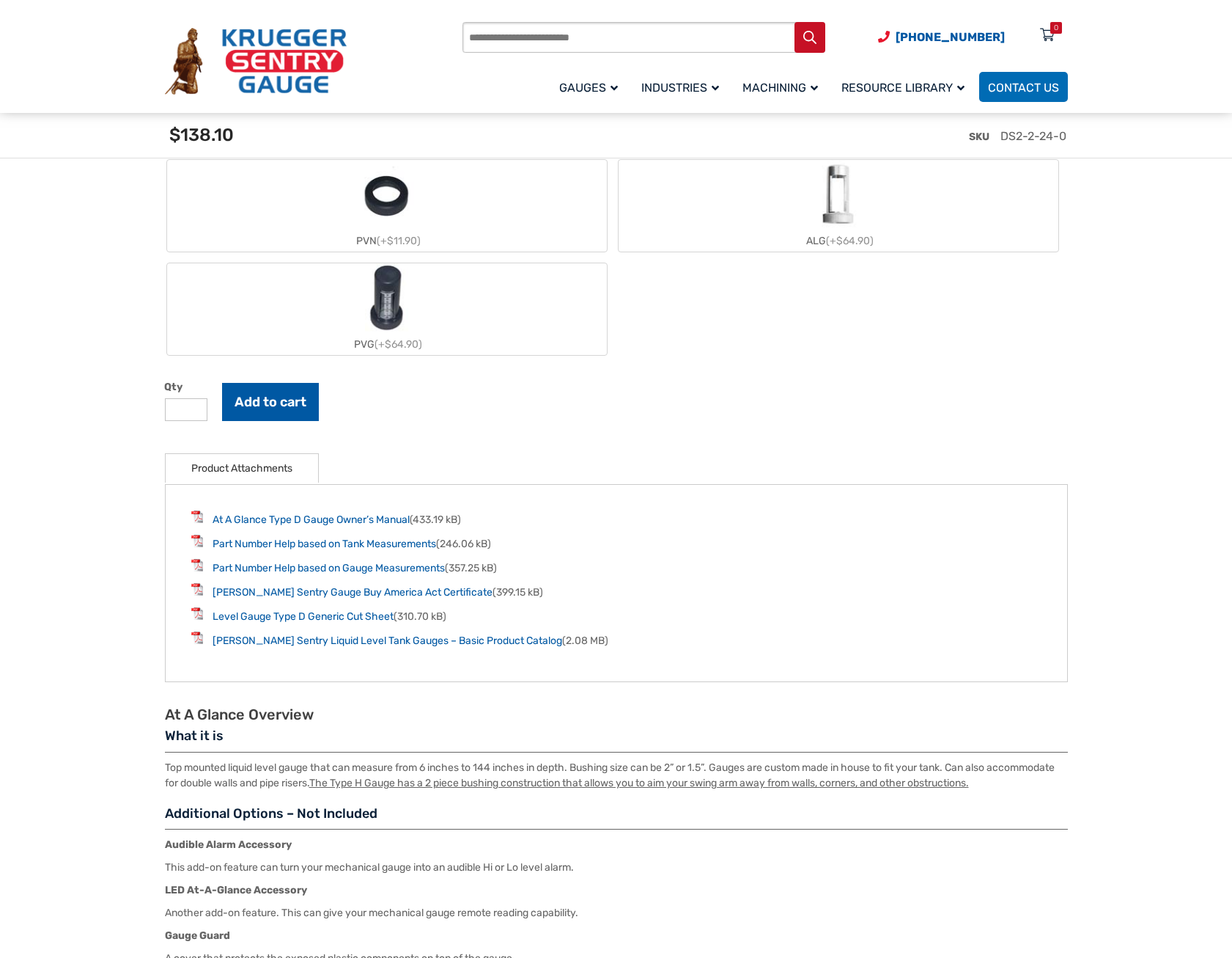
click at [275, 403] on button "Add to cart" at bounding box center [270, 402] width 97 height 38
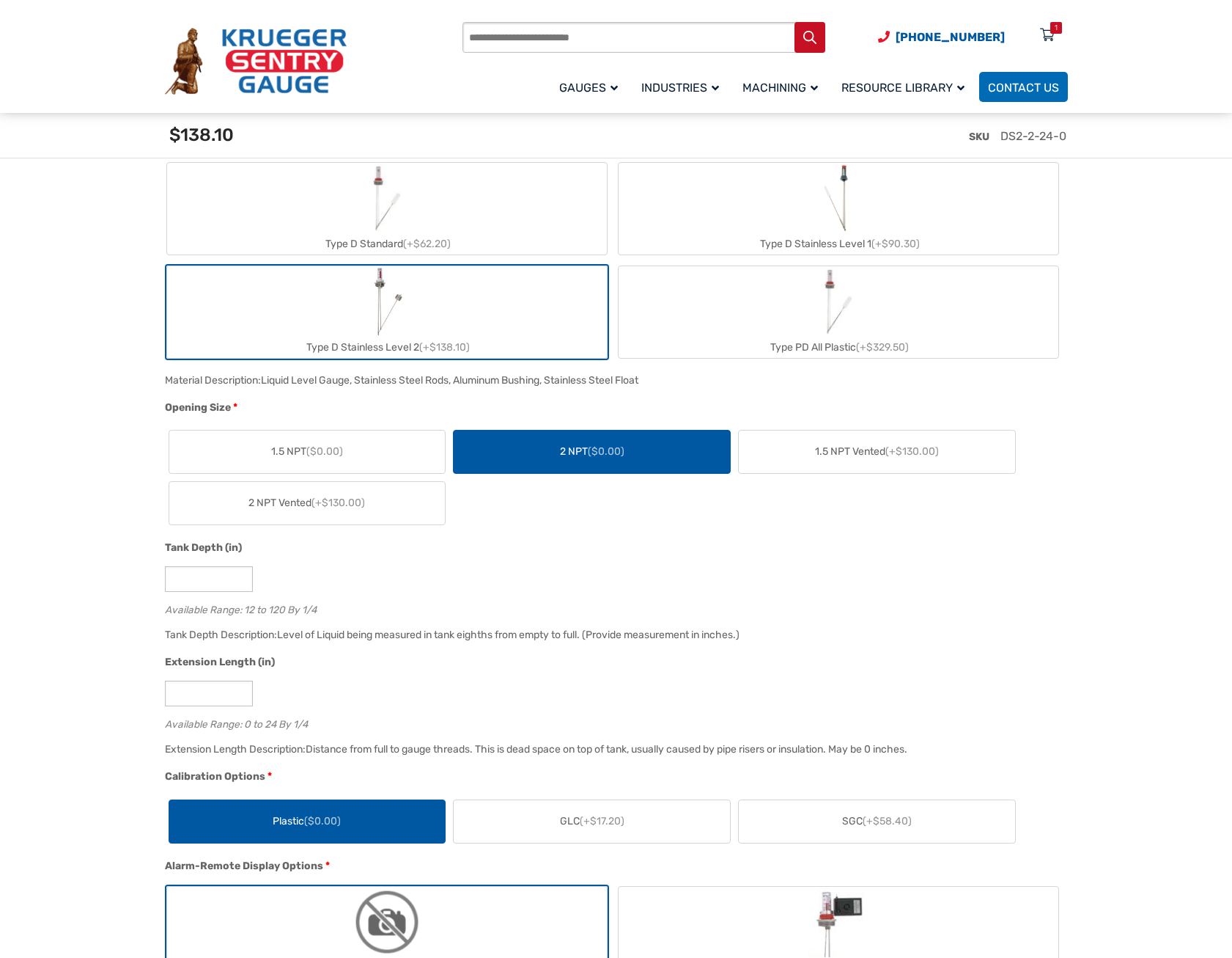
scroll to position [939, 0]
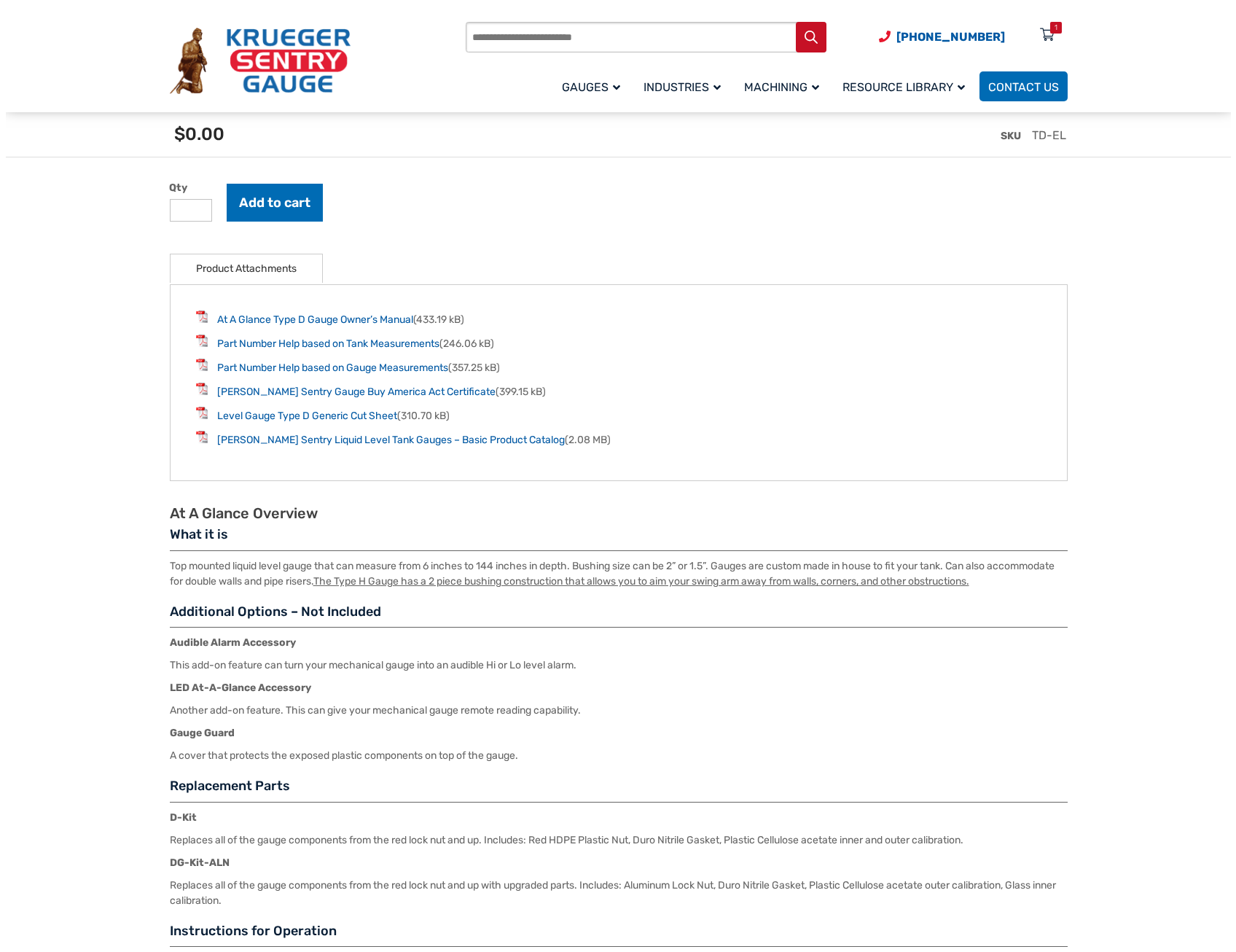
scroll to position [1508, 0]
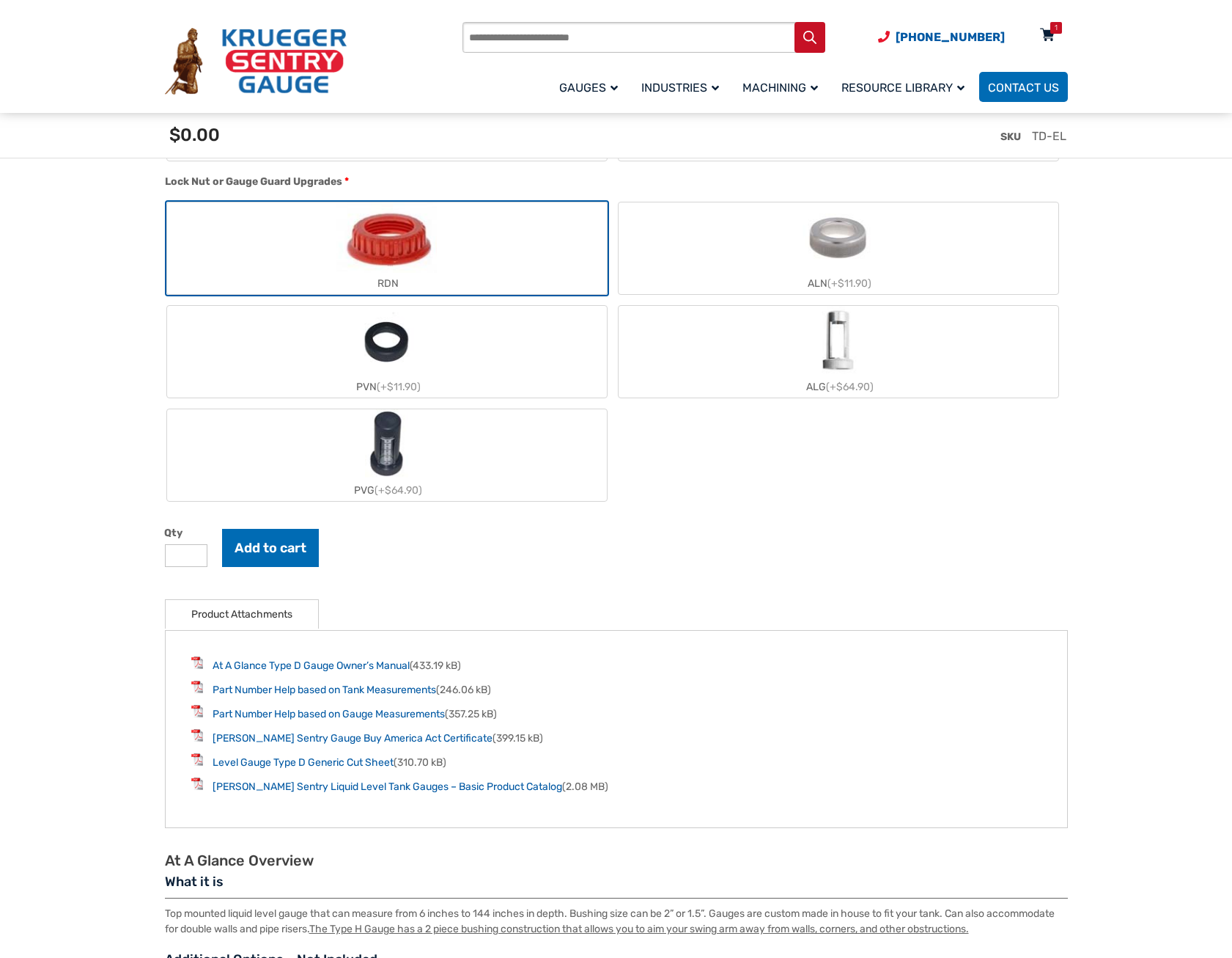
click at [1052, 28] on div "1" at bounding box center [1056, 28] width 12 height 12
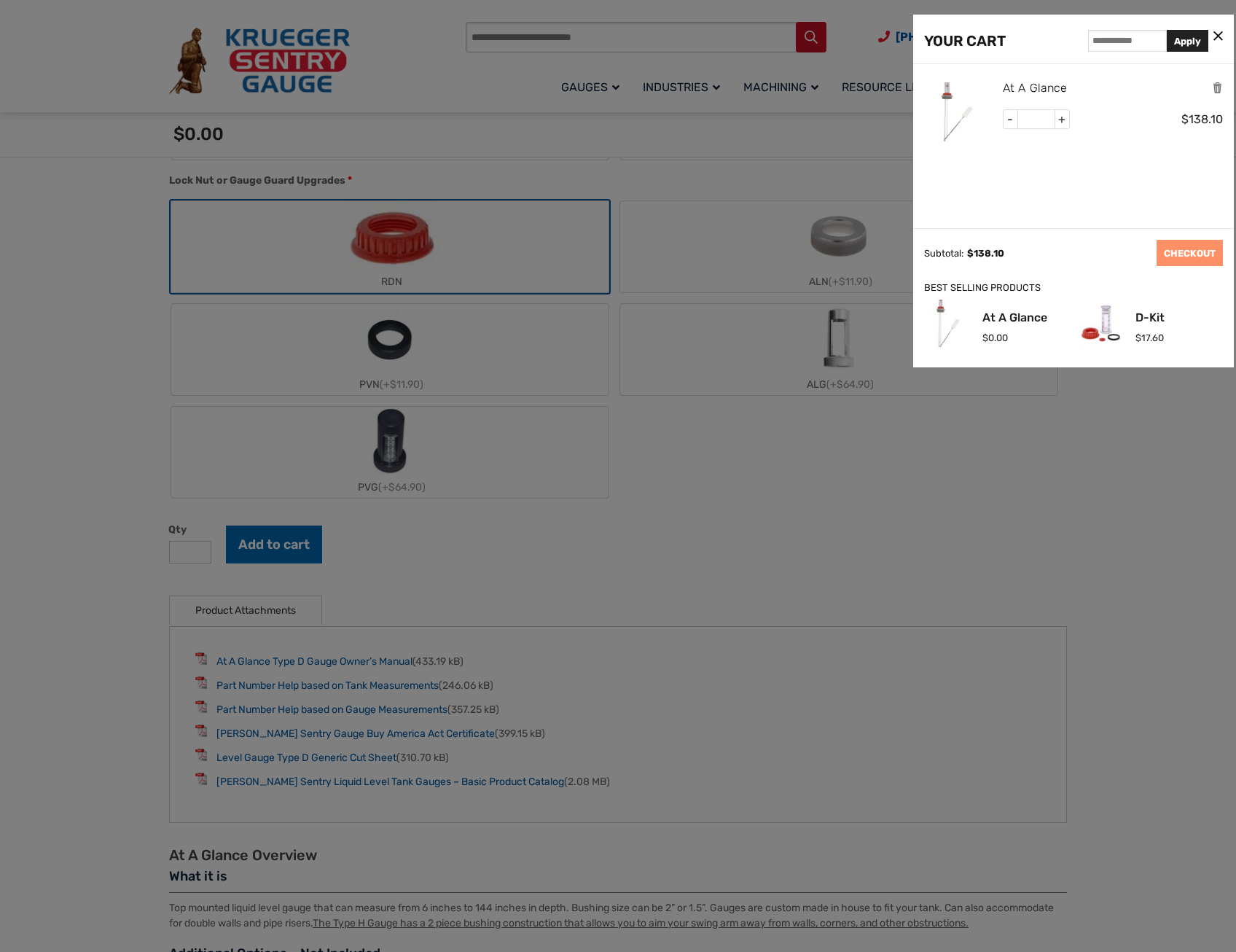
click at [1017, 89] on link "At A Glance" at bounding box center [1035, 88] width 64 height 19
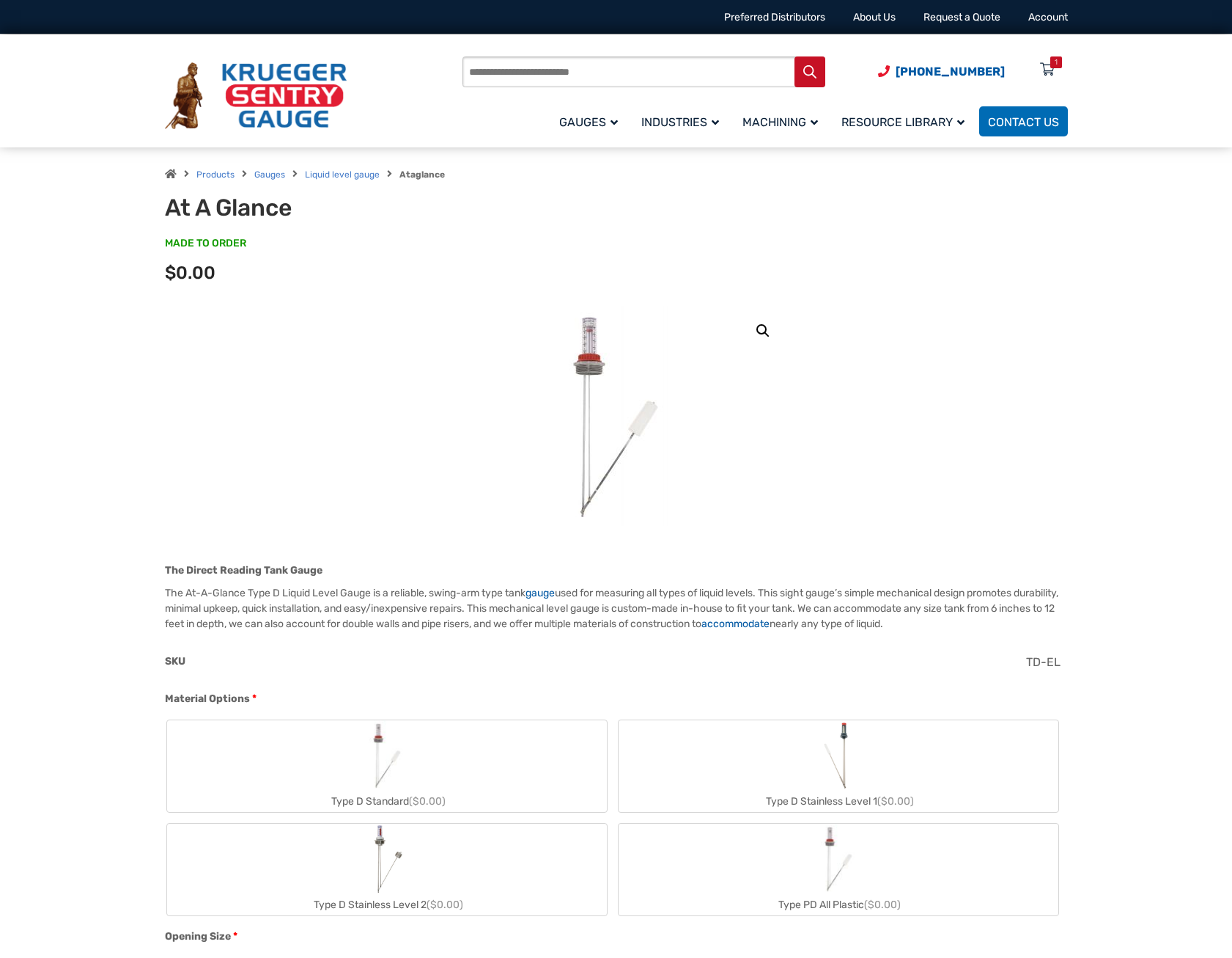
click at [590, 353] on img at bounding box center [616, 416] width 176 height 220
click at [1046, 60] on icon at bounding box center [1048, 70] width 15 height 24
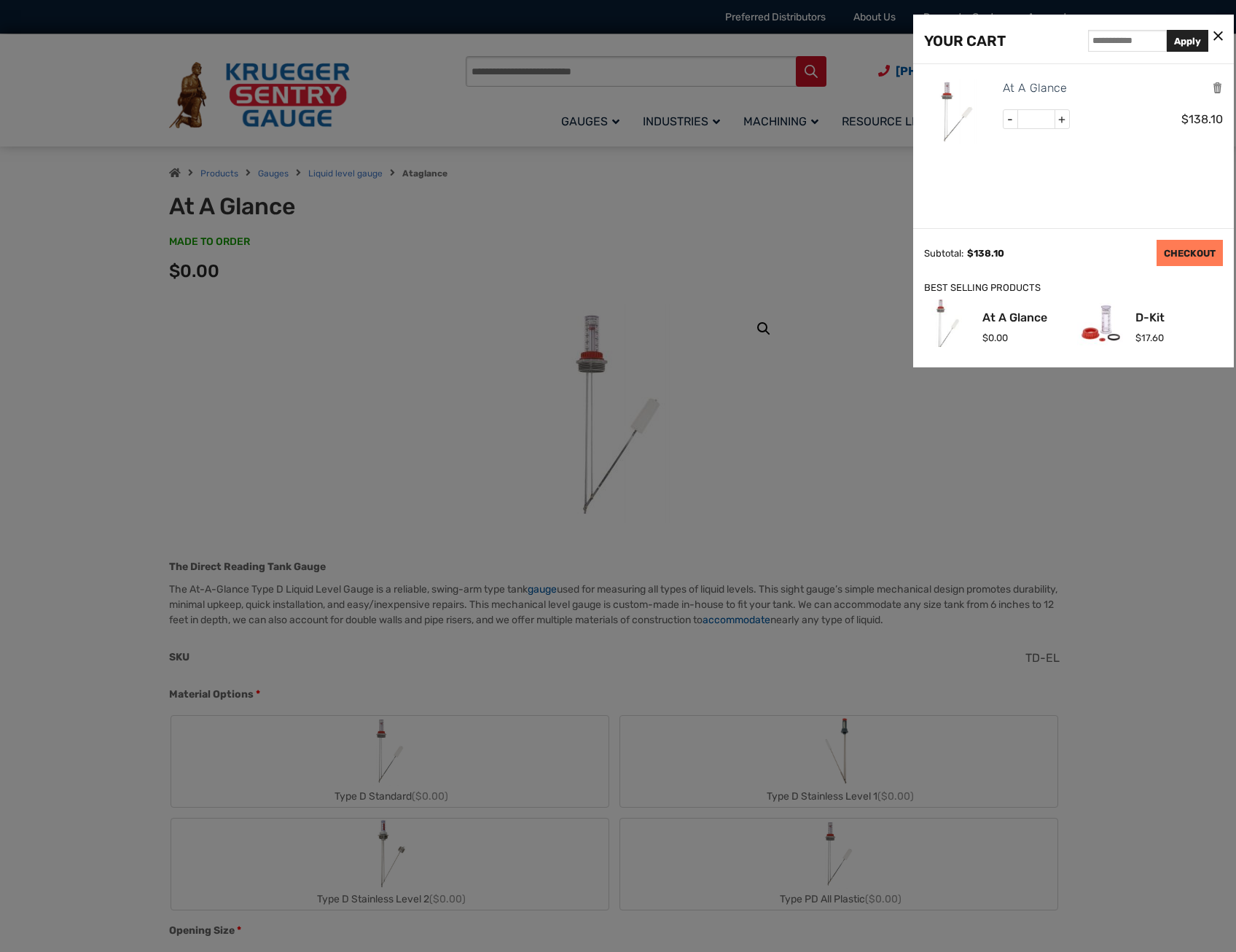
click at [1190, 259] on link "CHECKOUT" at bounding box center [1190, 252] width 67 height 26
click at [1176, 249] on link "CHECKOUT" at bounding box center [1190, 252] width 67 height 26
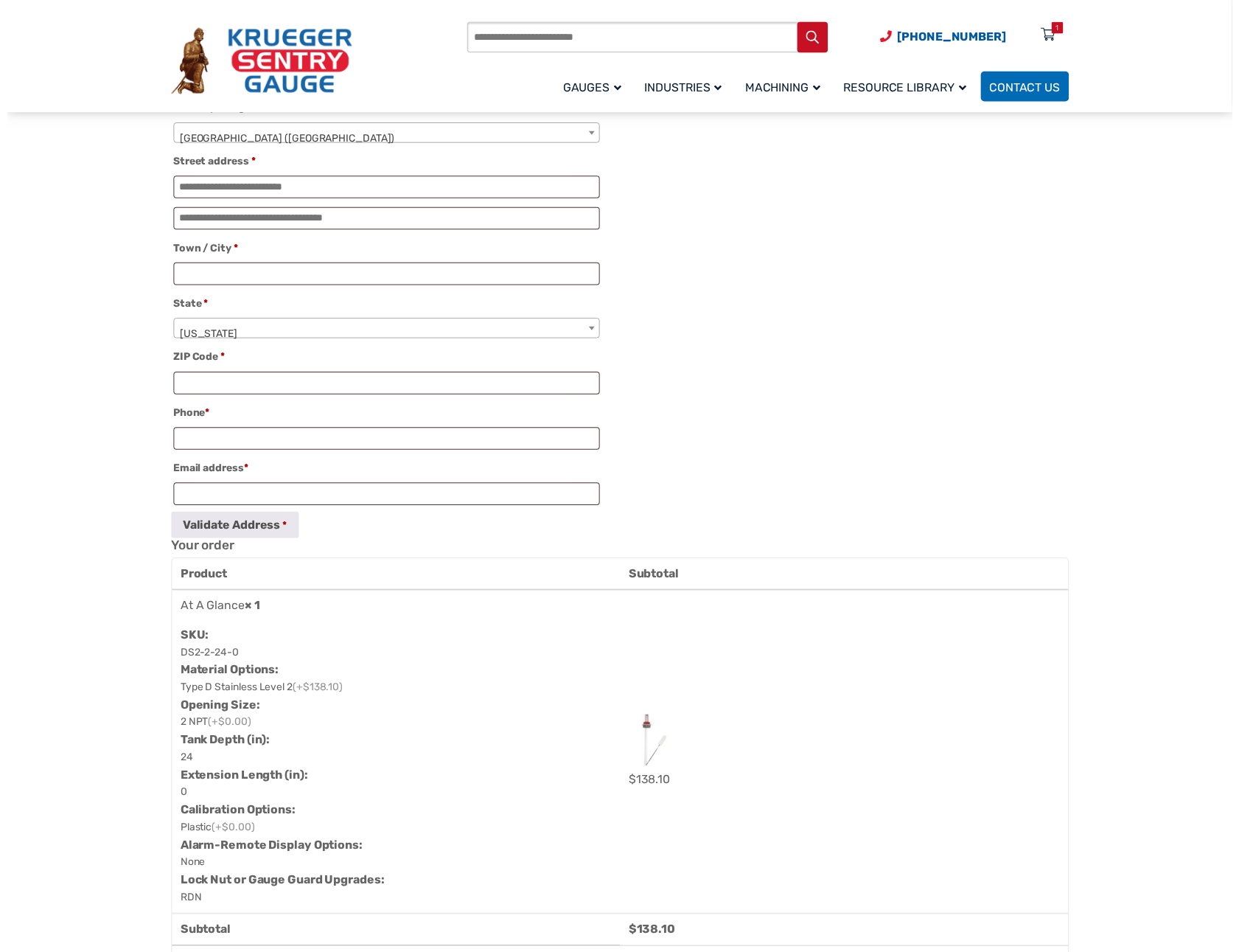
scroll to position [369, 0]
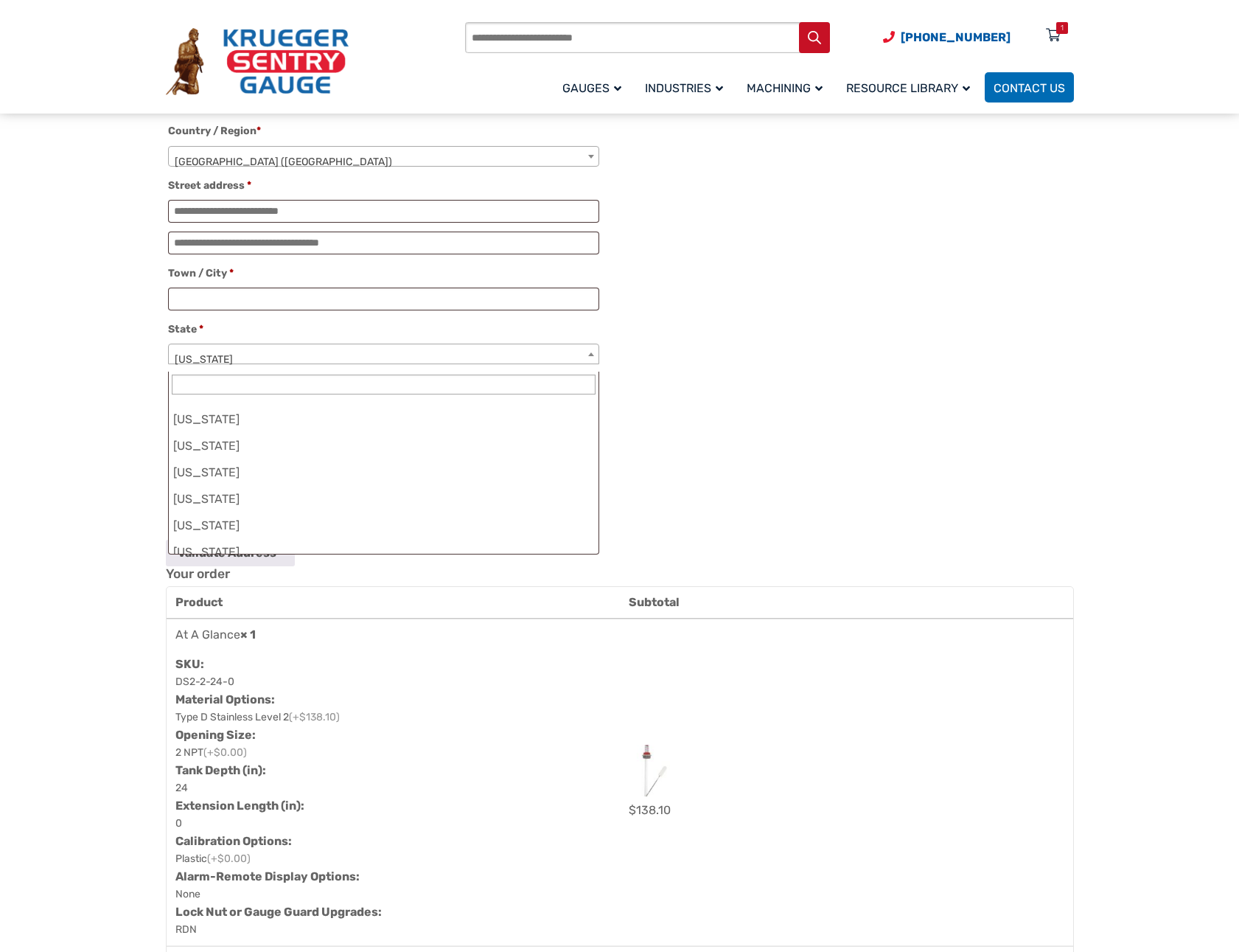
click at [373, 366] on span "[US_STATE]" at bounding box center [384, 359] width 430 height 31
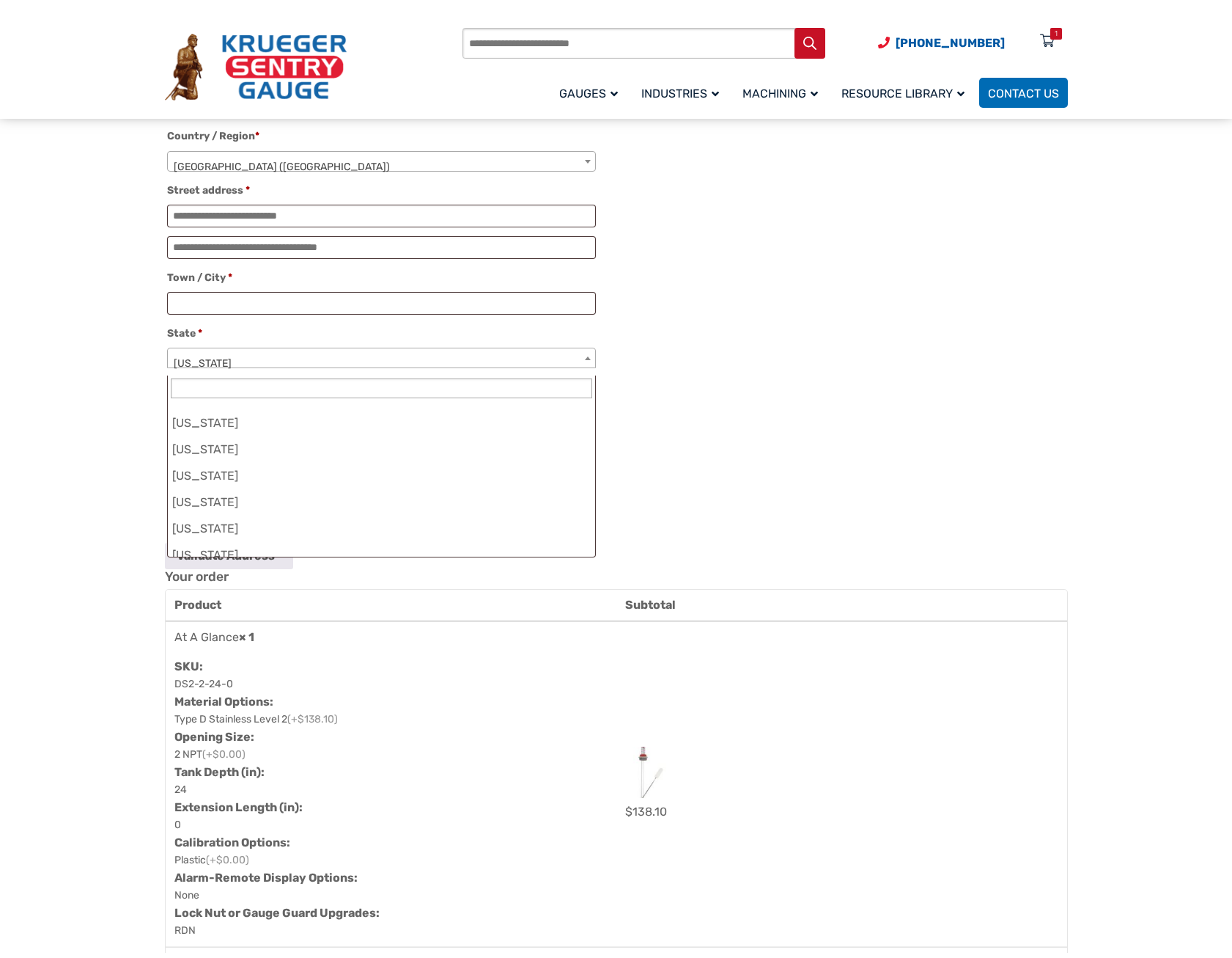
scroll to position [1241, 0]
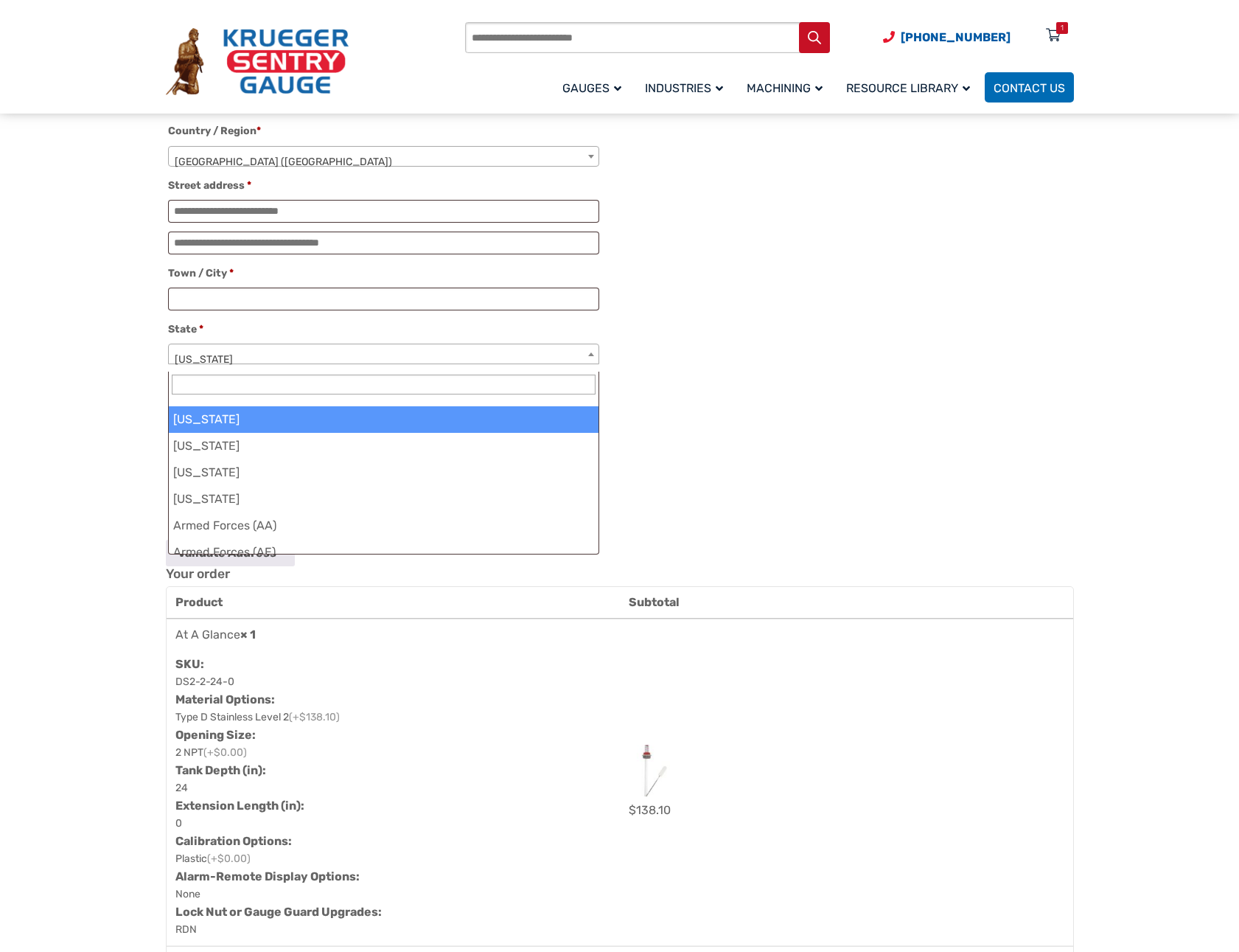
select select "**"
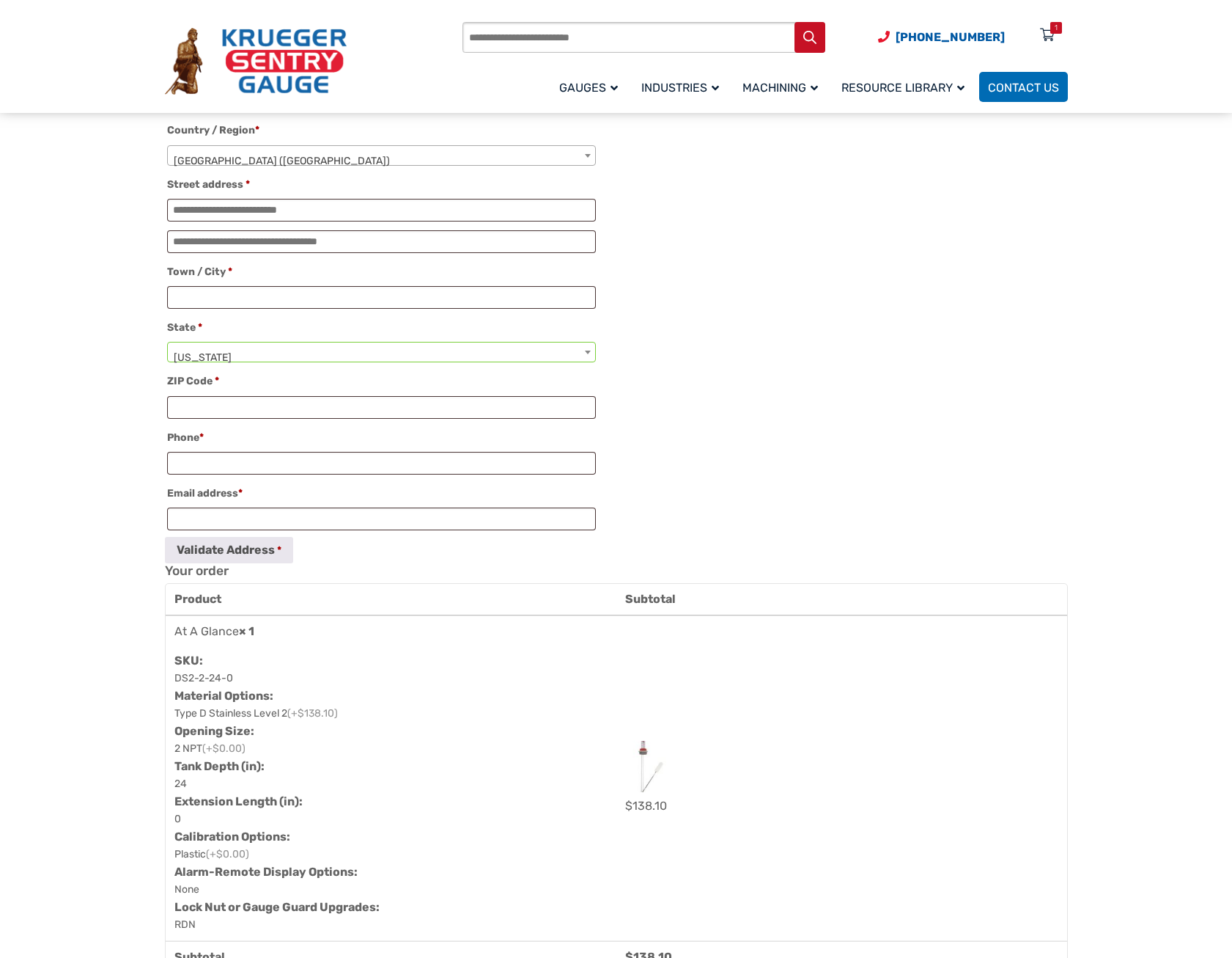
click at [791, 400] on div "**********" at bounding box center [616, 274] width 903 height 576
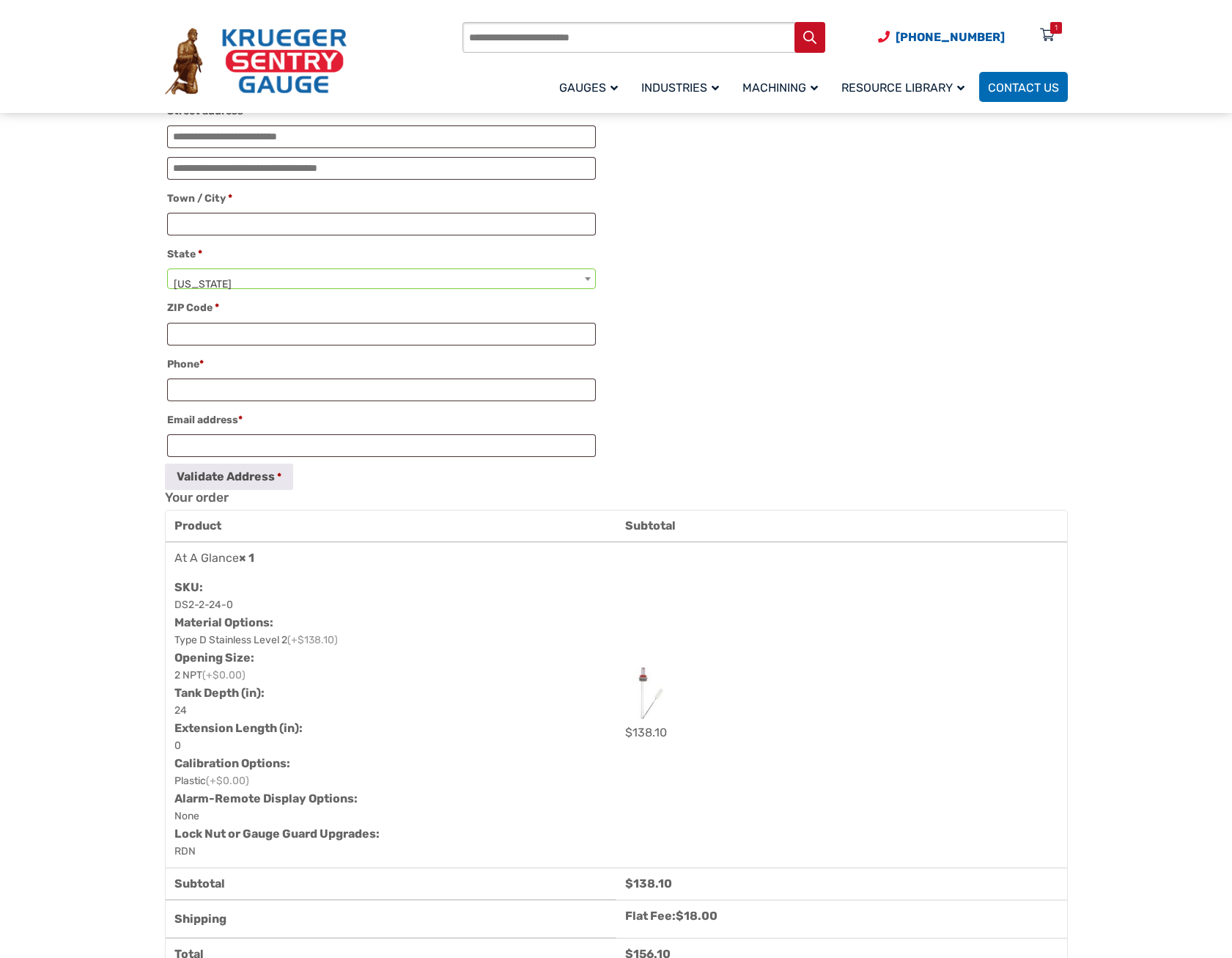
scroll to position [0, 0]
